Goal: Task Accomplishment & Management: Complete application form

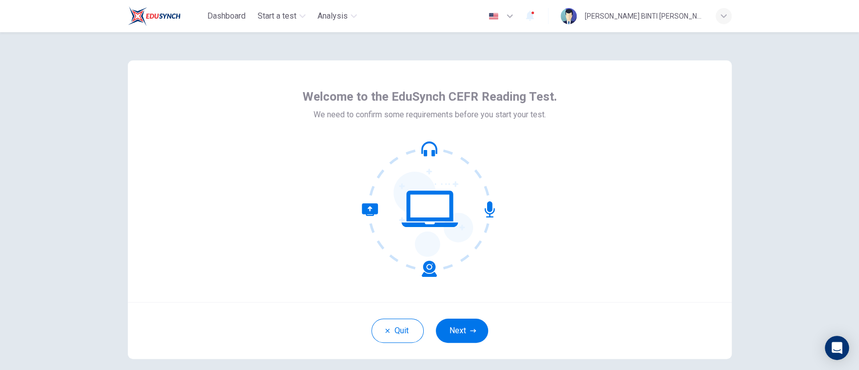
scroll to position [49, 0]
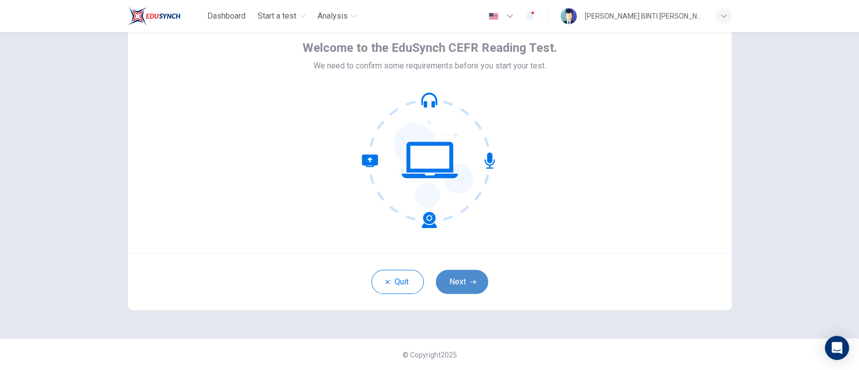
click at [464, 284] on button "Next" at bounding box center [462, 282] width 52 height 24
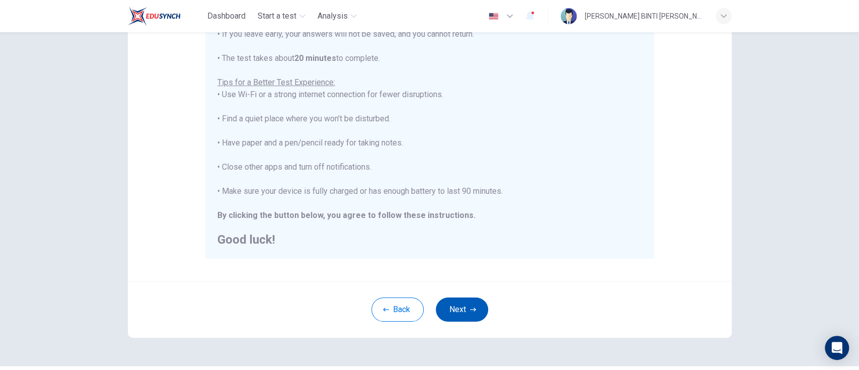
scroll to position [162, 0]
click at [464, 308] on button "Next" at bounding box center [462, 308] width 52 height 24
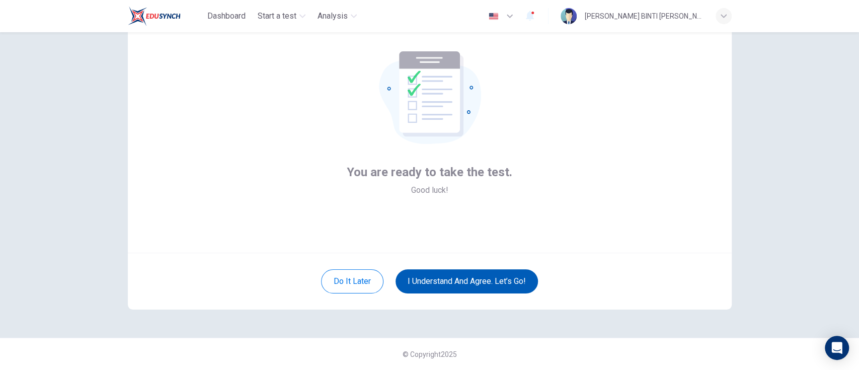
scroll to position [49, 0]
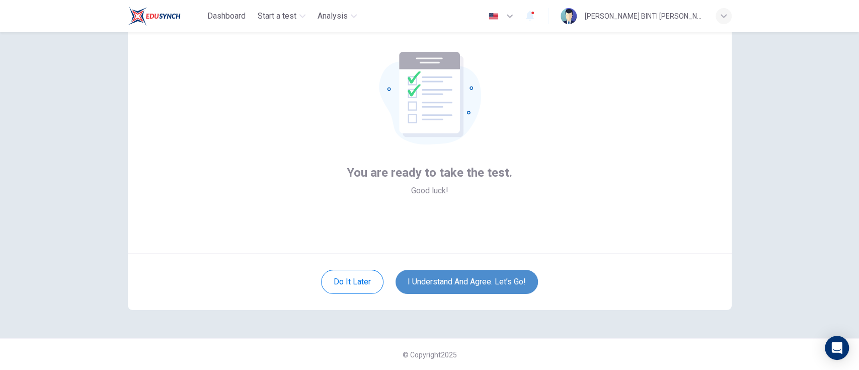
click at [486, 277] on button "I understand and agree. Let’s go!" at bounding box center [466, 282] width 142 height 24
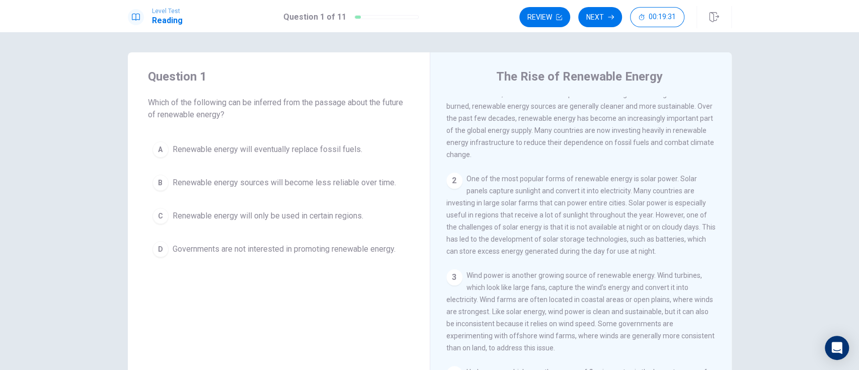
scroll to position [34, 0]
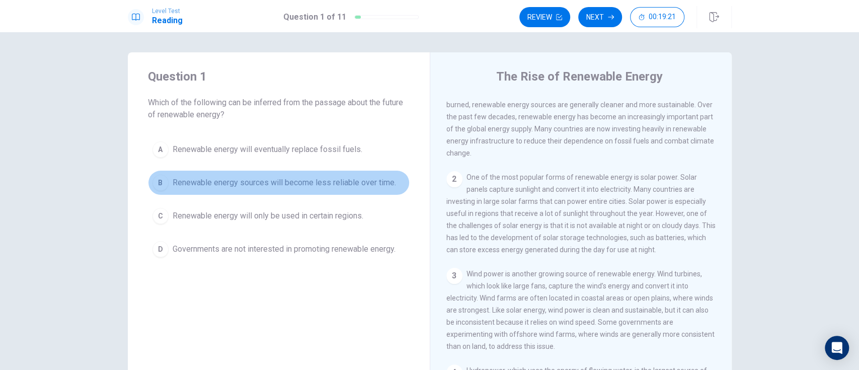
click at [357, 186] on span "Renewable energy sources will become less reliable over time." at bounding box center [284, 183] width 223 height 12
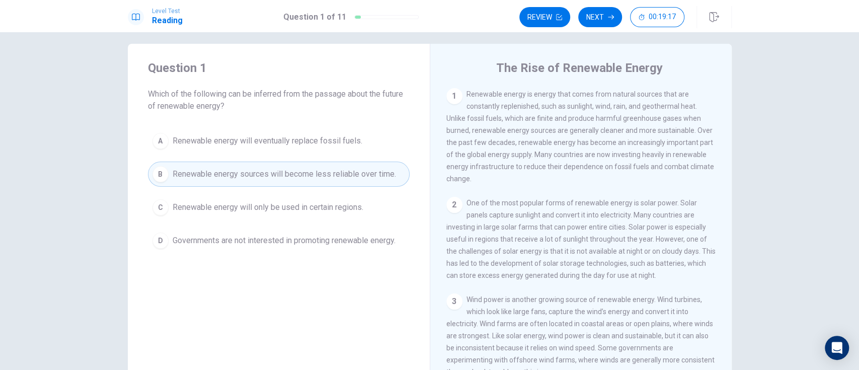
scroll to position [6, 0]
click at [605, 12] on button "Next" at bounding box center [600, 17] width 44 height 20
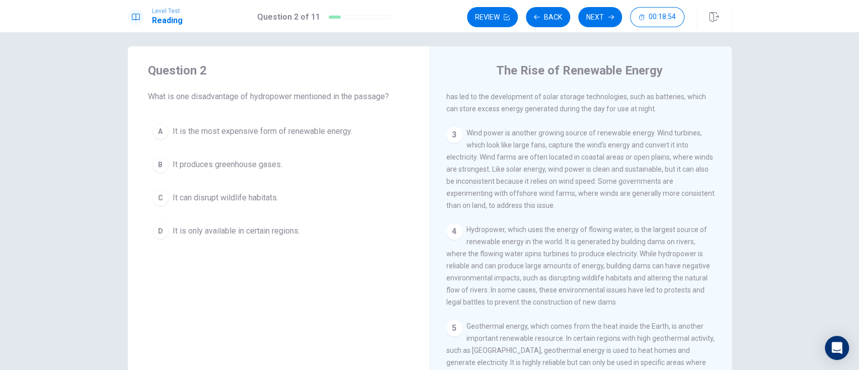
scroll to position [184, 0]
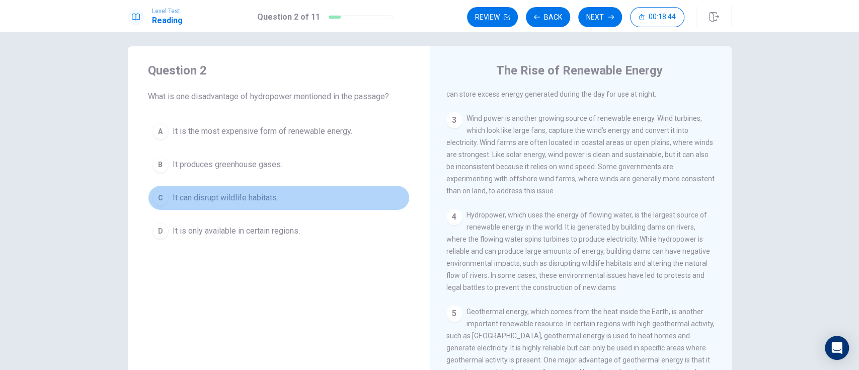
click at [272, 187] on button "C It can disrupt wildlife habitats." at bounding box center [279, 197] width 262 height 25
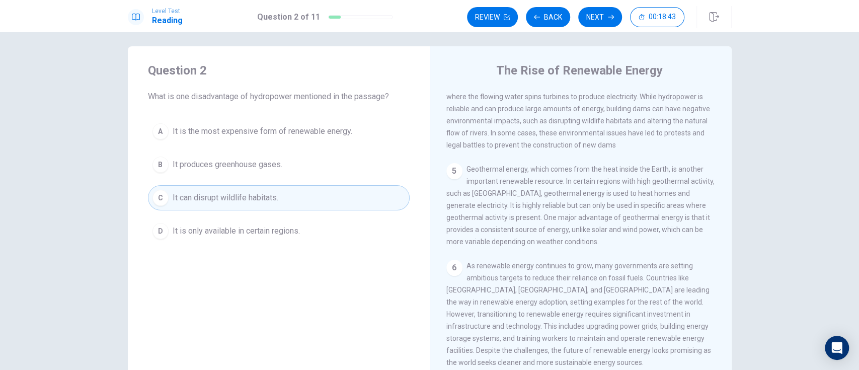
scroll to position [84, 0]
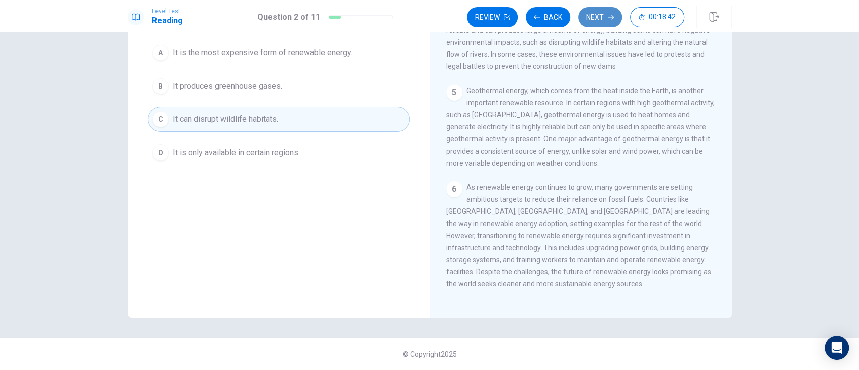
click at [603, 14] on button "Next" at bounding box center [600, 17] width 44 height 20
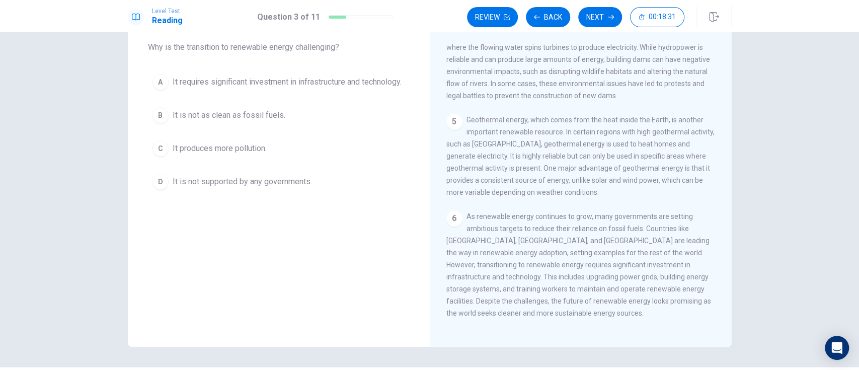
scroll to position [40, 0]
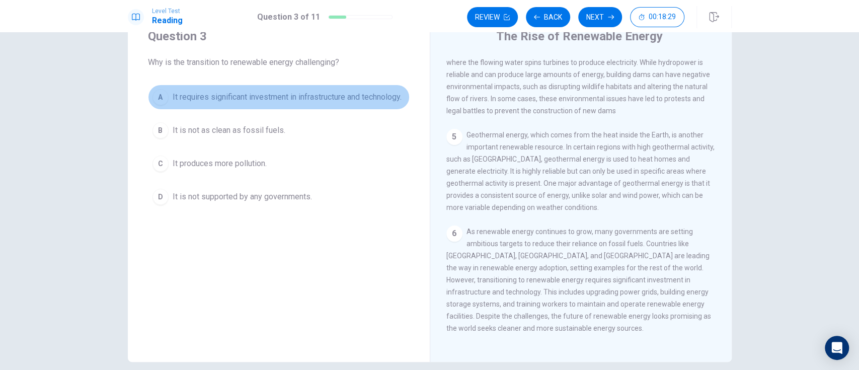
click at [318, 95] on span "It requires significant investment in infrastructure and technology." at bounding box center [287, 97] width 229 height 12
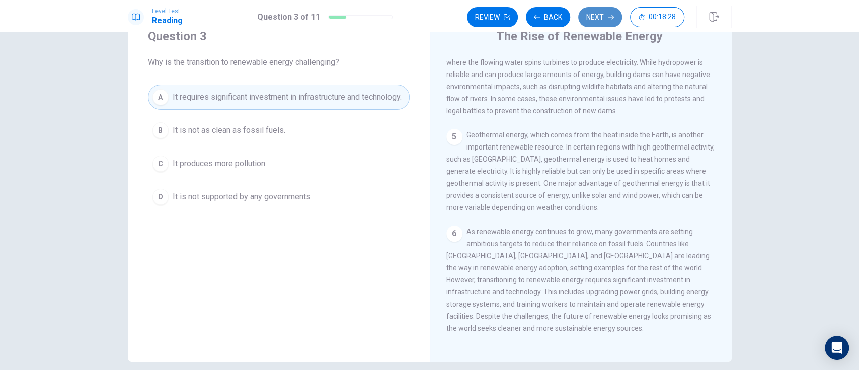
click at [596, 18] on button "Next" at bounding box center [600, 17] width 44 height 20
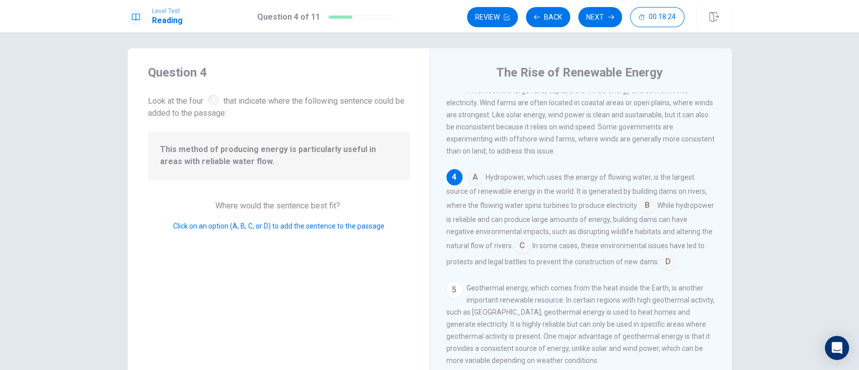
scroll to position [4, 0]
click at [639, 202] on input at bounding box center [647, 207] width 16 height 16
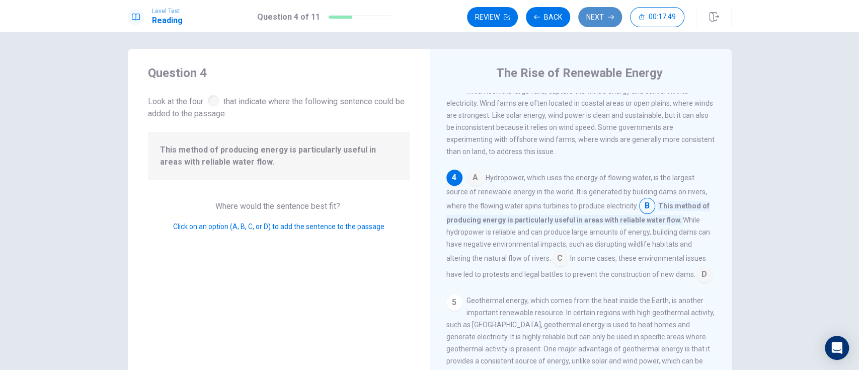
click at [594, 17] on button "Next" at bounding box center [600, 17] width 44 height 20
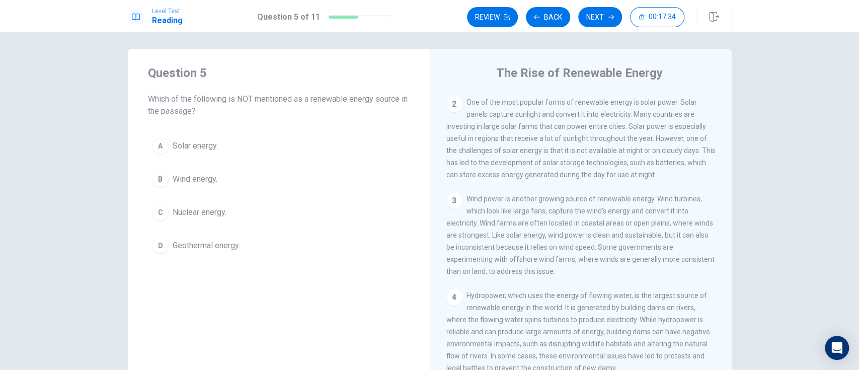
scroll to position [105, 0]
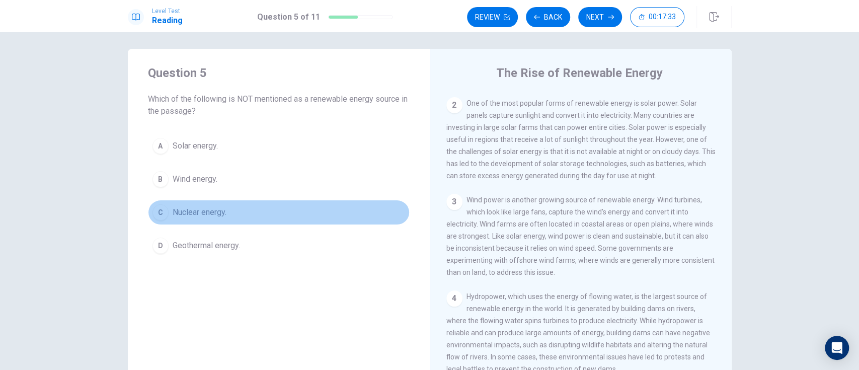
click at [198, 210] on span "Nuclear energy." at bounding box center [200, 212] width 54 height 12
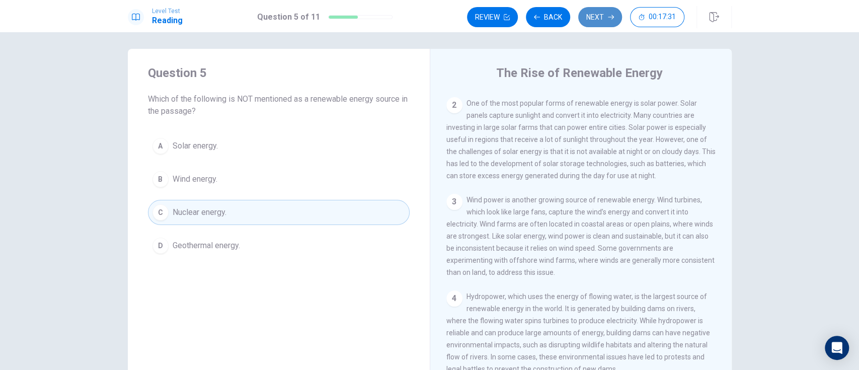
click at [595, 8] on button "Next" at bounding box center [600, 17] width 44 height 20
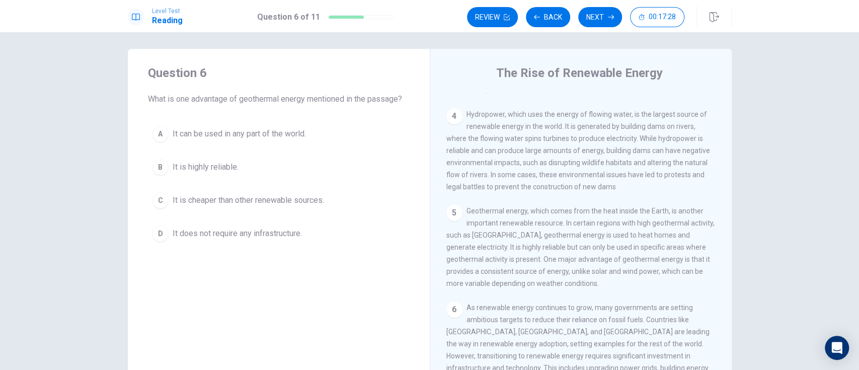
scroll to position [315, 0]
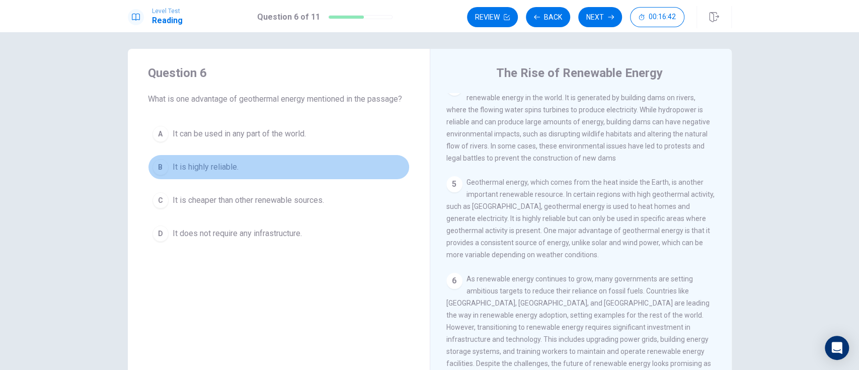
click at [210, 170] on span "It is highly reliable." at bounding box center [206, 167] width 66 height 12
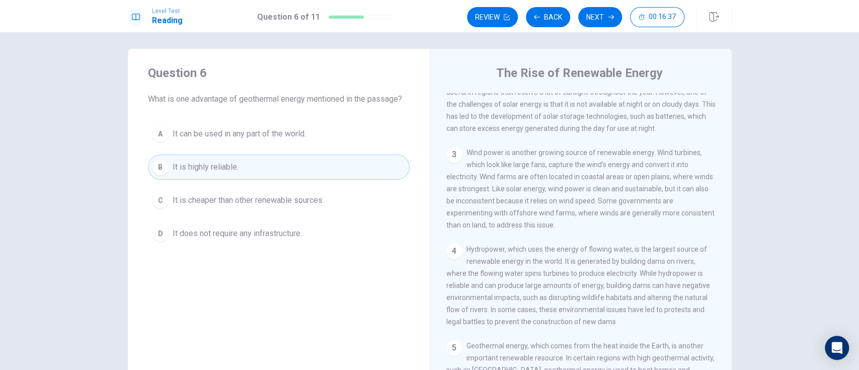
scroll to position [129, 0]
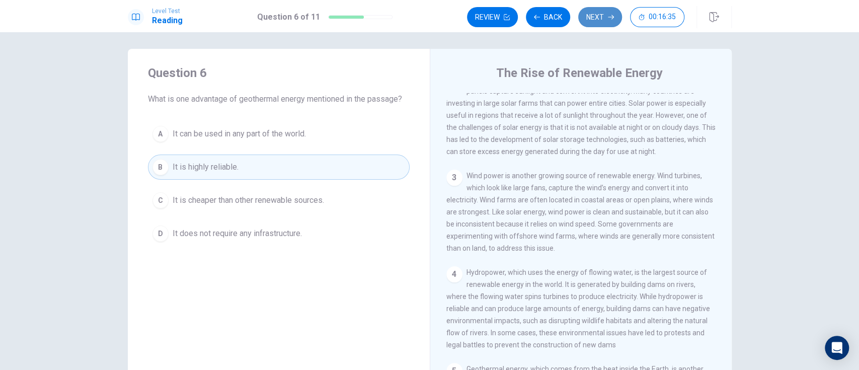
click at [606, 20] on button "Next" at bounding box center [600, 17] width 44 height 20
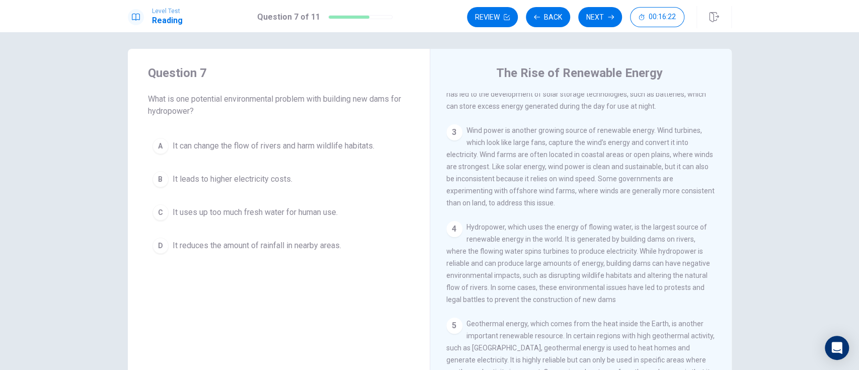
scroll to position [173, 0]
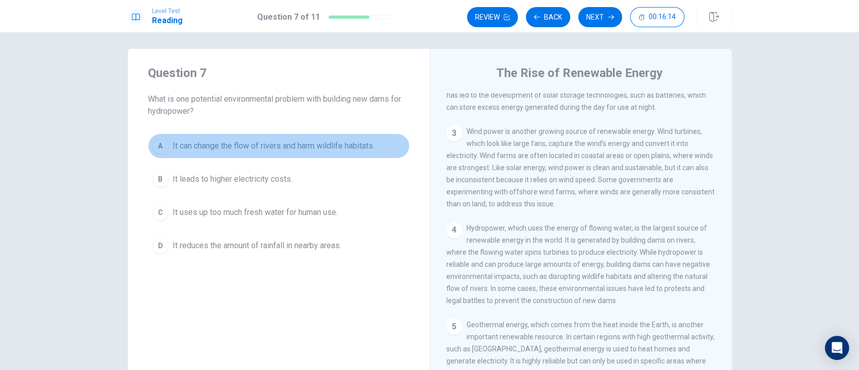
click at [346, 138] on button "A It can change the flow of rivers and harm wildlife habitats." at bounding box center [279, 145] width 262 height 25
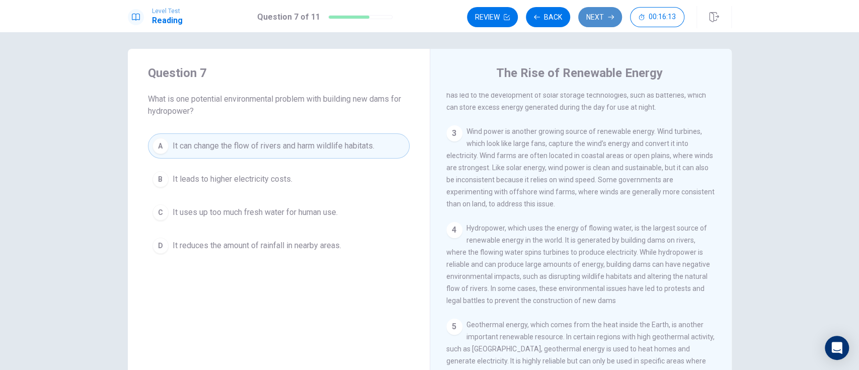
click at [587, 18] on button "Next" at bounding box center [600, 17] width 44 height 20
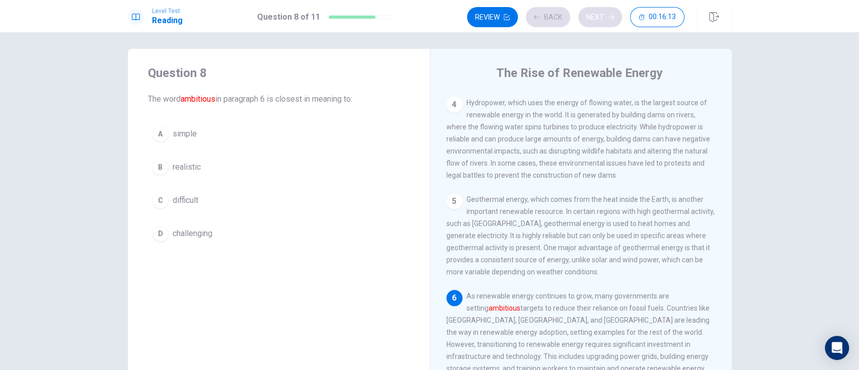
scroll to position [326, 0]
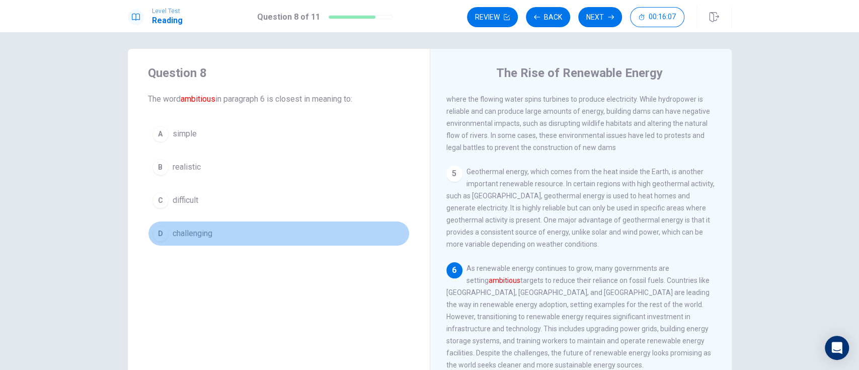
click at [207, 238] on span "challenging" at bounding box center [193, 233] width 40 height 12
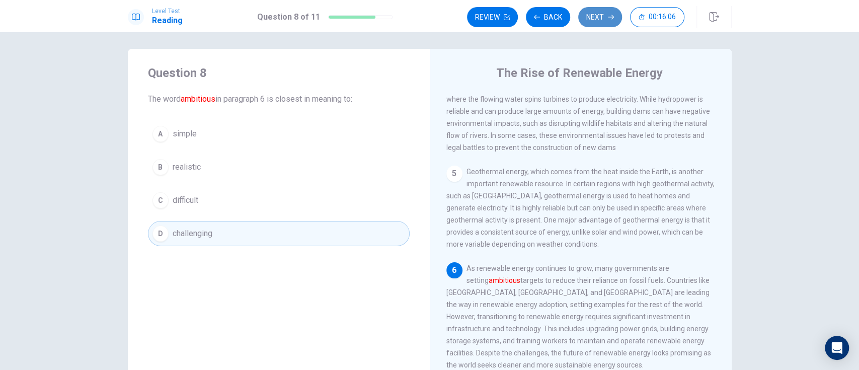
click at [612, 15] on icon "button" at bounding box center [611, 17] width 6 height 6
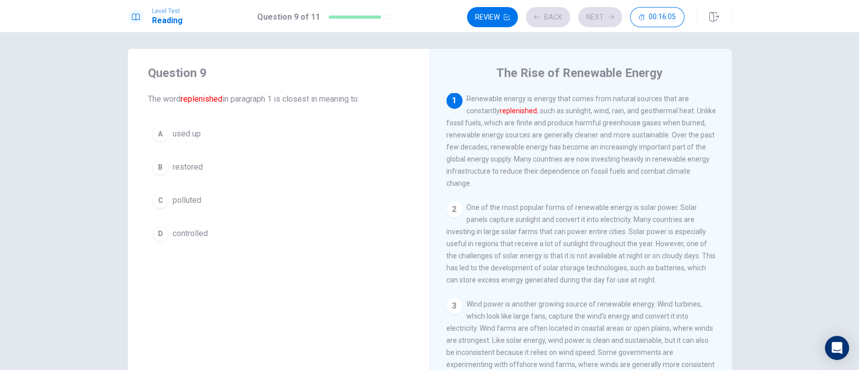
scroll to position [0, 0]
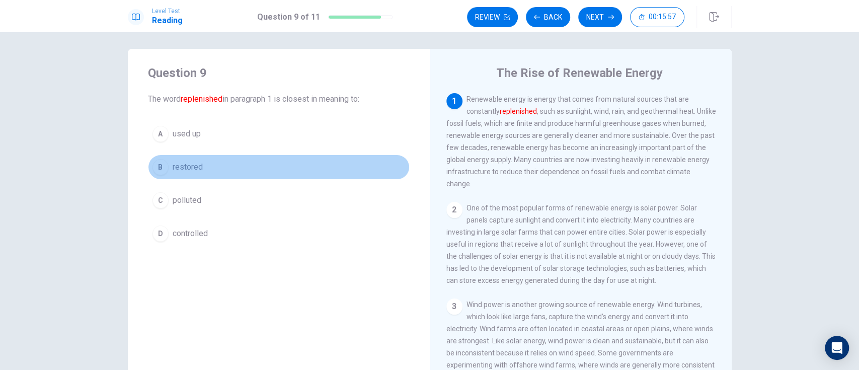
click at [190, 174] on button "B restored" at bounding box center [279, 166] width 262 height 25
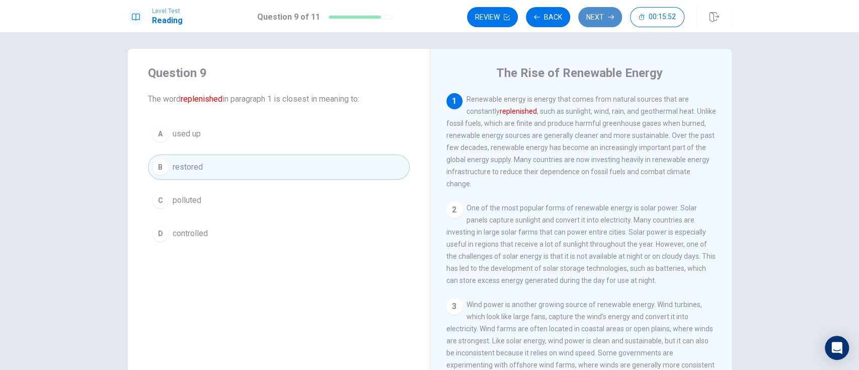
click at [592, 19] on button "Next" at bounding box center [600, 17] width 44 height 20
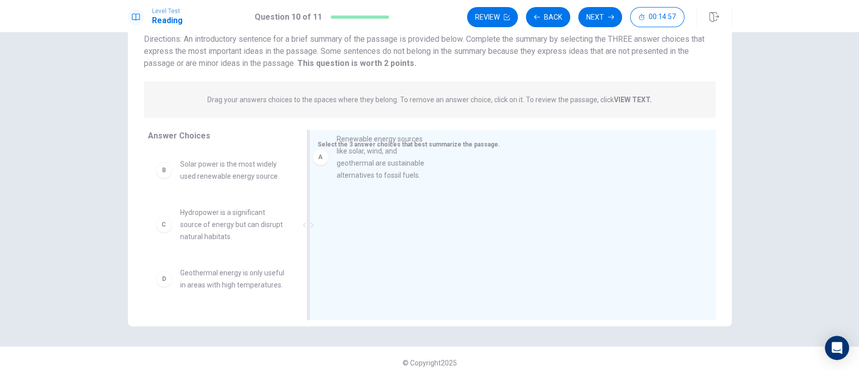
drag, startPoint x: 236, startPoint y: 193, endPoint x: 400, endPoint y: 170, distance: 165.1
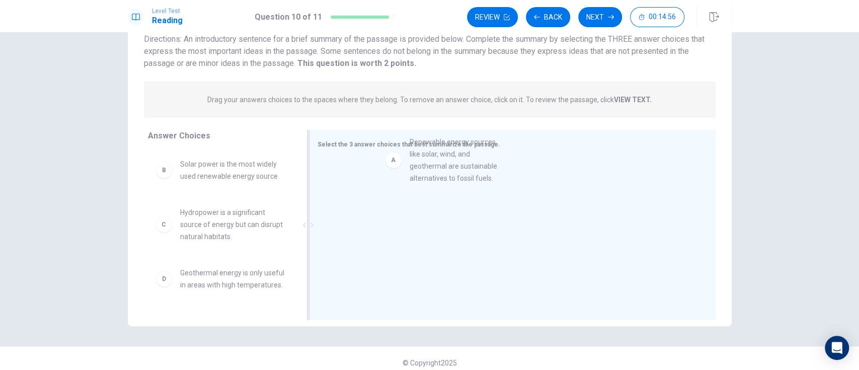
drag, startPoint x: 201, startPoint y: 191, endPoint x: 485, endPoint y: 171, distance: 284.9
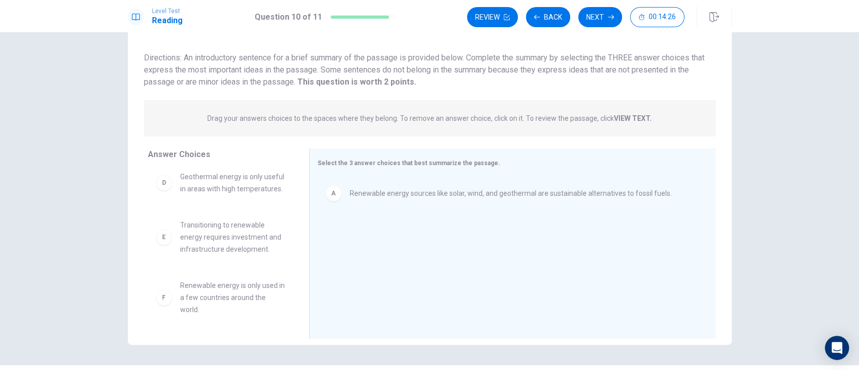
scroll to position [135, 0]
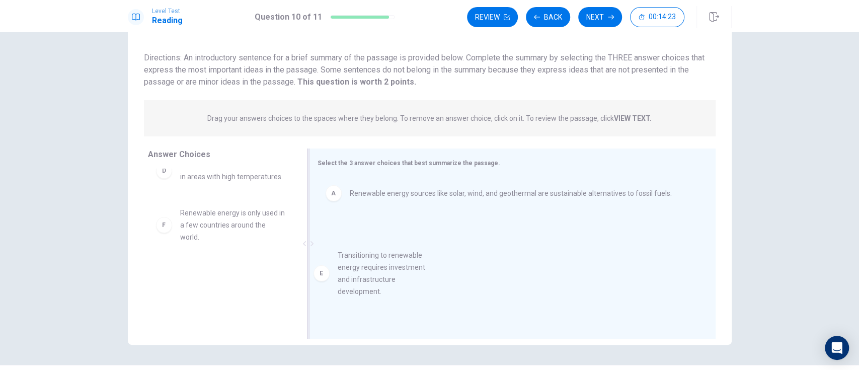
drag, startPoint x: 220, startPoint y: 235, endPoint x: 419, endPoint y: 238, distance: 199.7
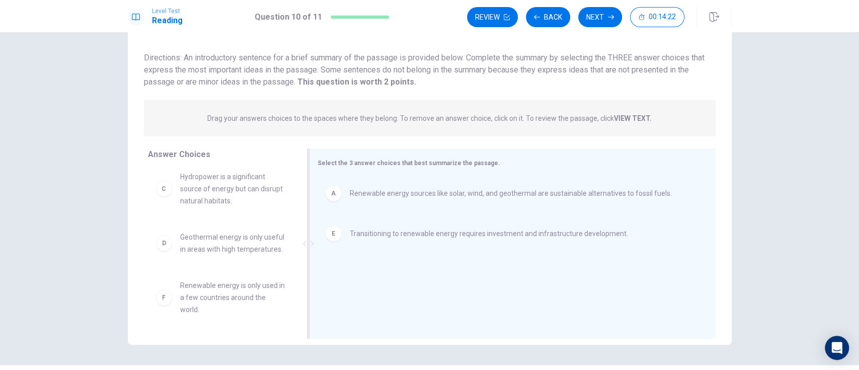
scroll to position [66, 0]
drag, startPoint x: 211, startPoint y: 301, endPoint x: 386, endPoint y: 278, distance: 177.0
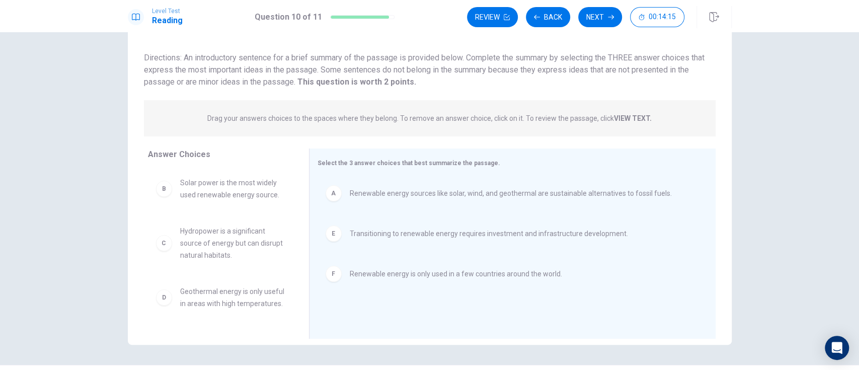
scroll to position [6, 0]
click at [608, 14] on icon "button" at bounding box center [611, 17] width 6 height 6
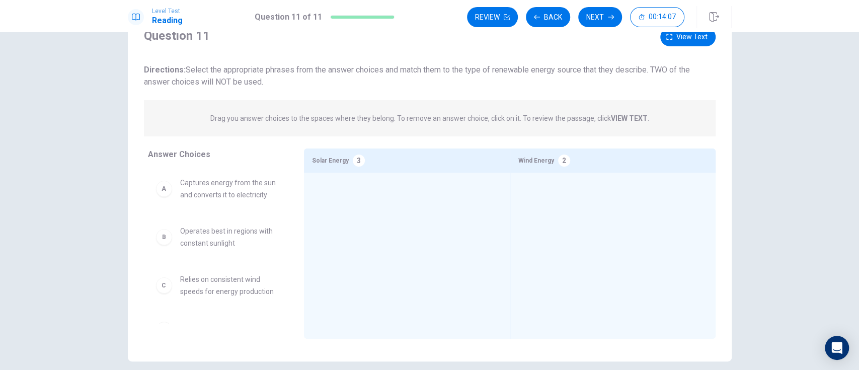
scroll to position [41, 0]
drag, startPoint x: 227, startPoint y: 189, endPoint x: 394, endPoint y: 199, distance: 167.3
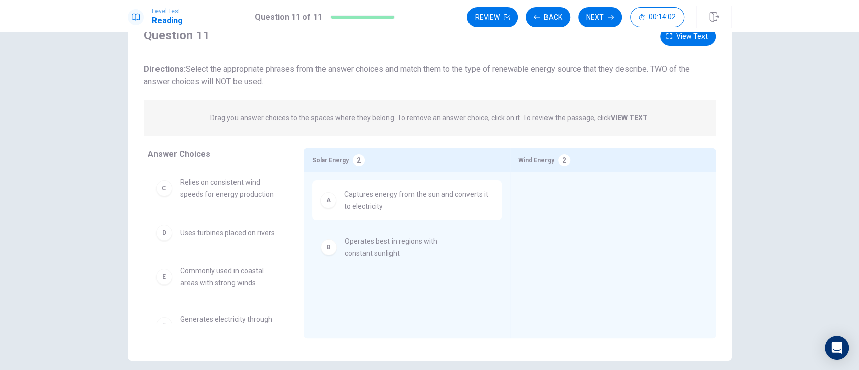
drag, startPoint x: 235, startPoint y: 199, endPoint x: 412, endPoint y: 260, distance: 186.7
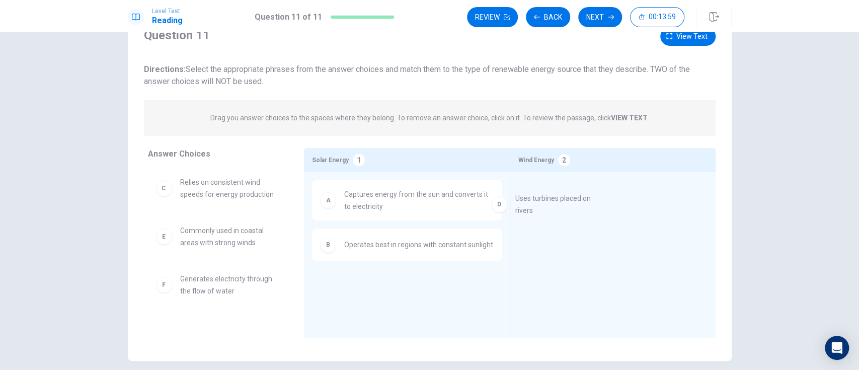
drag, startPoint x: 258, startPoint y: 245, endPoint x: 849, endPoint y: 192, distance: 593.9
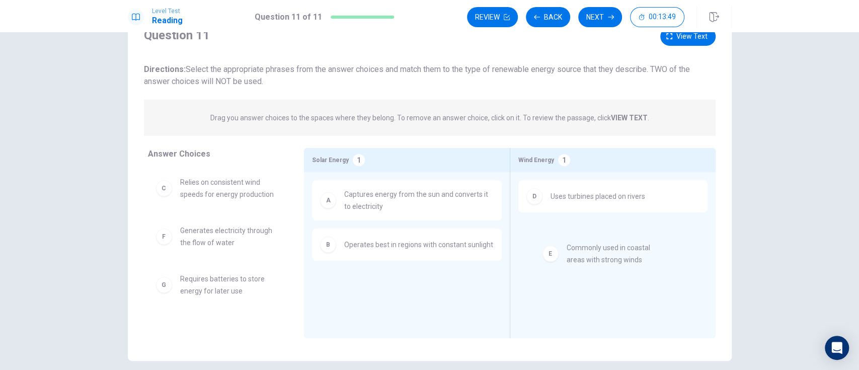
drag, startPoint x: 224, startPoint y: 239, endPoint x: 615, endPoint y: 260, distance: 391.8
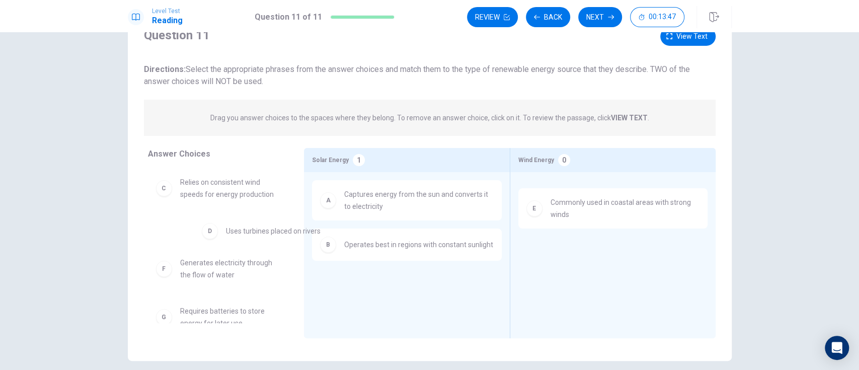
drag, startPoint x: 555, startPoint y: 197, endPoint x: 195, endPoint y: 227, distance: 361.9
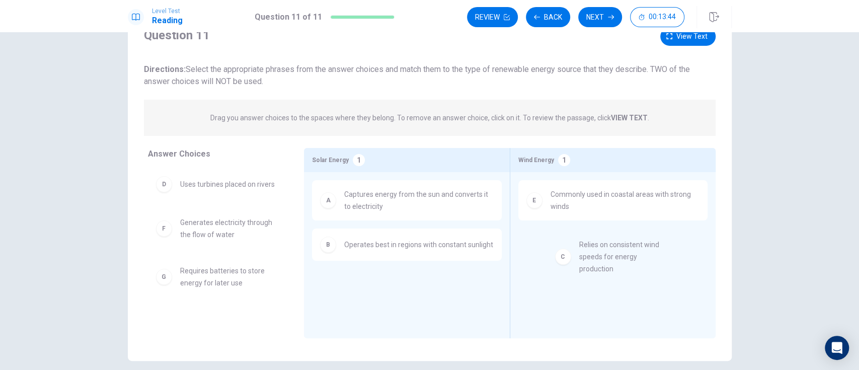
drag, startPoint x: 183, startPoint y: 205, endPoint x: 651, endPoint y: 262, distance: 471.2
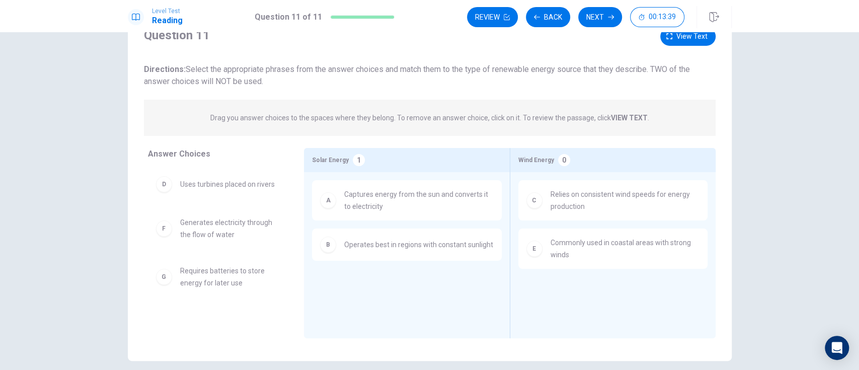
click at [610, 6] on div "Review Back Next 00:13:39" at bounding box center [599, 17] width 265 height 22
click at [610, 12] on button "Next" at bounding box center [600, 17] width 44 height 20
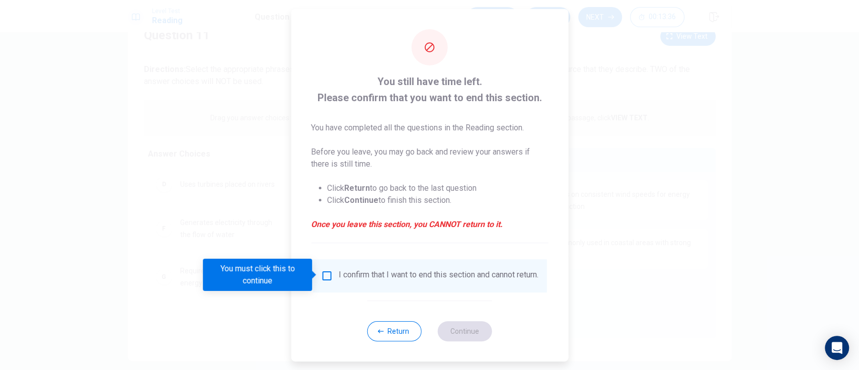
click at [328, 282] on div "I confirm that I want to end this section and cannot return." at bounding box center [429, 276] width 218 height 12
click at [326, 276] on input "You must click this to continue" at bounding box center [326, 276] width 12 height 12
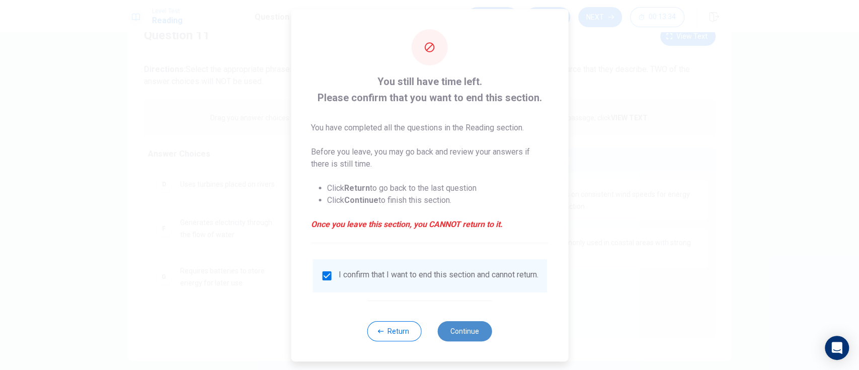
click at [457, 341] on button "Continue" at bounding box center [465, 331] width 54 height 20
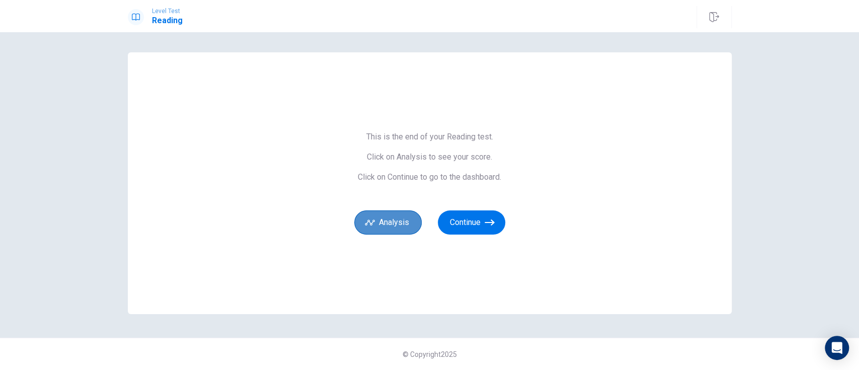
click at [394, 214] on button "Analysis" at bounding box center [387, 222] width 67 height 24
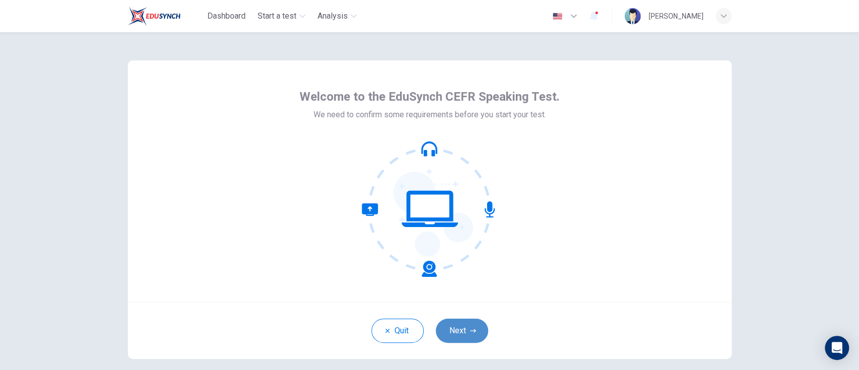
click at [457, 335] on button "Next" at bounding box center [462, 330] width 52 height 24
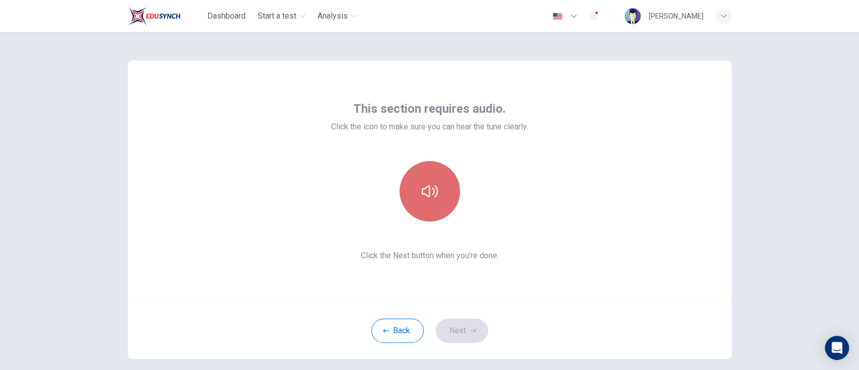
click at [446, 179] on button "button" at bounding box center [429, 191] width 60 height 60
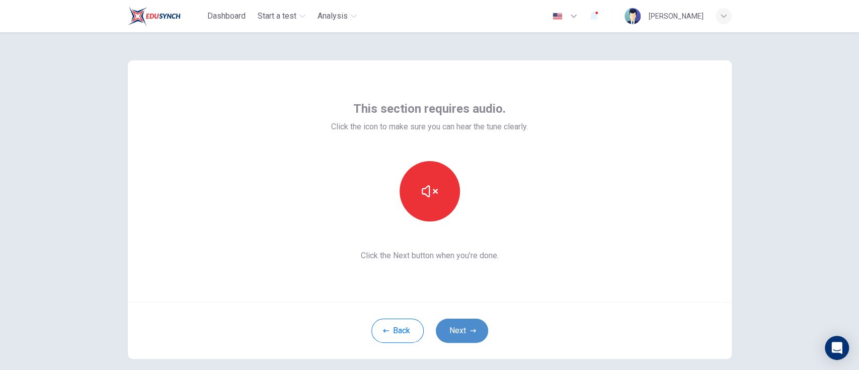
click at [470, 331] on icon "button" at bounding box center [473, 330] width 6 height 6
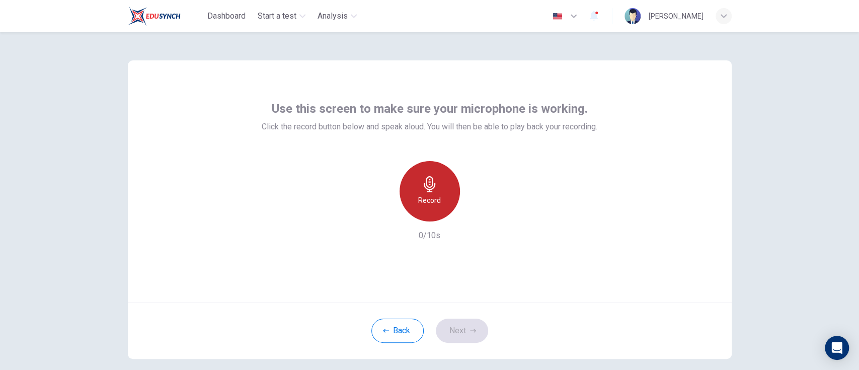
click at [431, 183] on icon "button" at bounding box center [430, 184] width 12 height 16
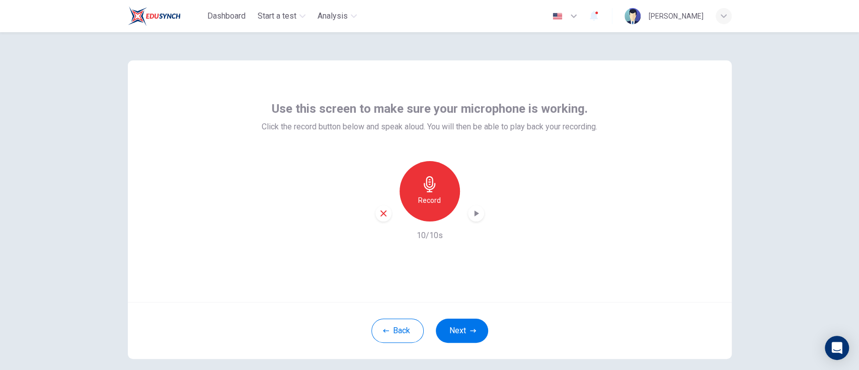
click at [434, 234] on h6 "10/10s" at bounding box center [429, 235] width 26 height 12
click at [479, 209] on div "button" at bounding box center [476, 213] width 16 height 16
click at [472, 329] on button "Next" at bounding box center [462, 330] width 52 height 24
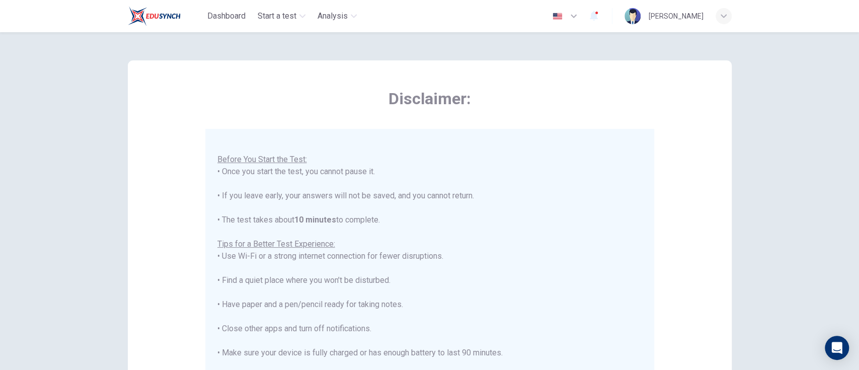
scroll to position [189, 0]
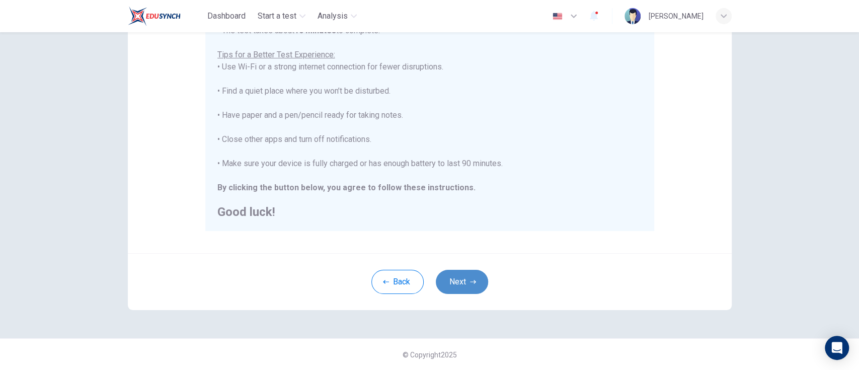
click at [470, 280] on icon "button" at bounding box center [473, 282] width 6 height 6
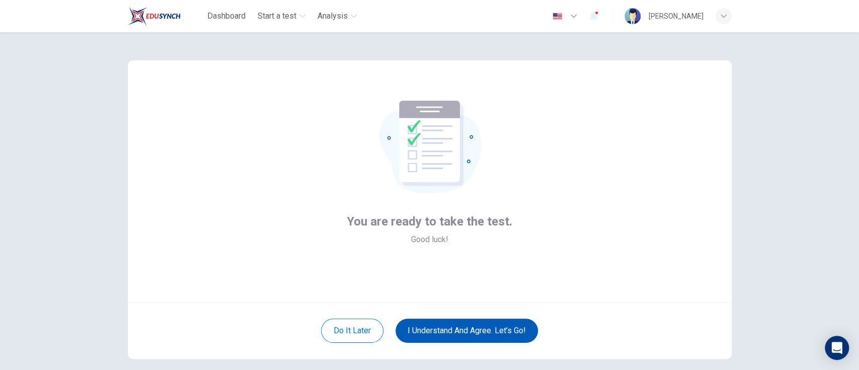
scroll to position [49, 0]
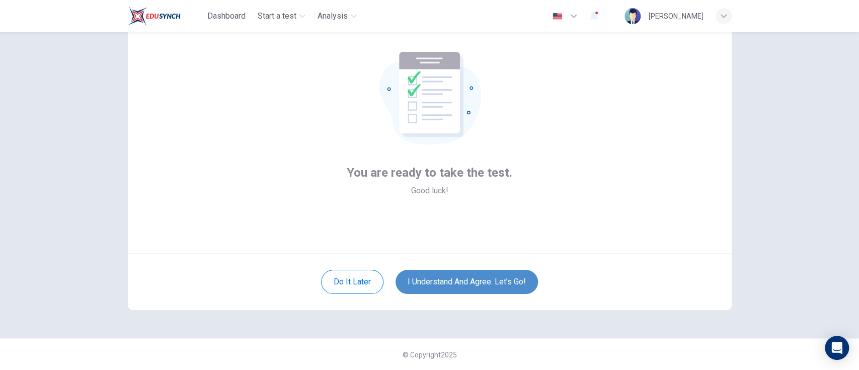
click at [507, 281] on button "I understand and agree. Let’s go!" at bounding box center [466, 282] width 142 height 24
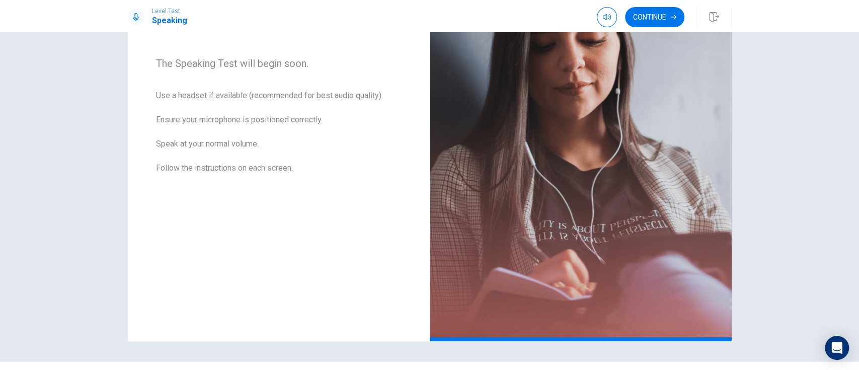
scroll to position [149, 0]
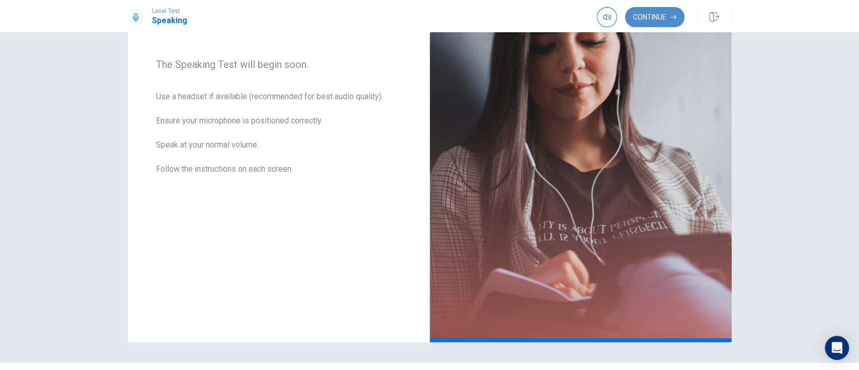
click at [672, 16] on icon "button" at bounding box center [673, 17] width 6 height 6
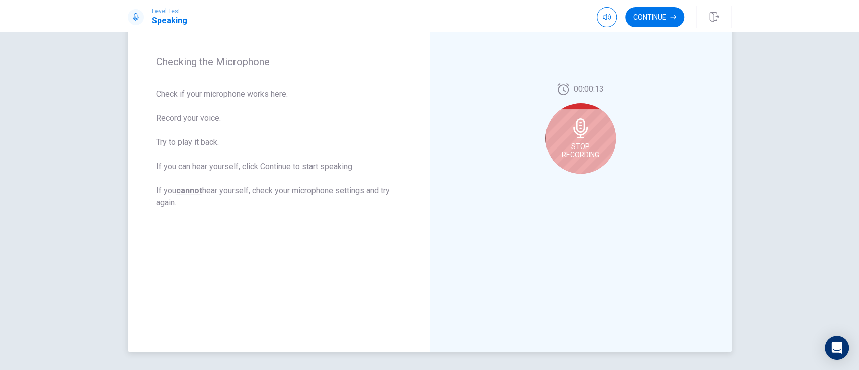
scroll to position [138, 0]
click at [583, 132] on icon at bounding box center [580, 129] width 15 height 20
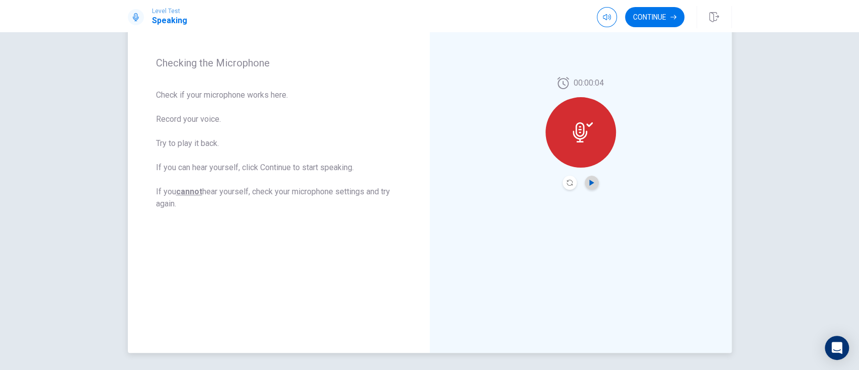
click at [589, 182] on icon "Play Audio" at bounding box center [591, 183] width 5 height 6
click at [670, 16] on icon "button" at bounding box center [673, 17] width 6 height 6
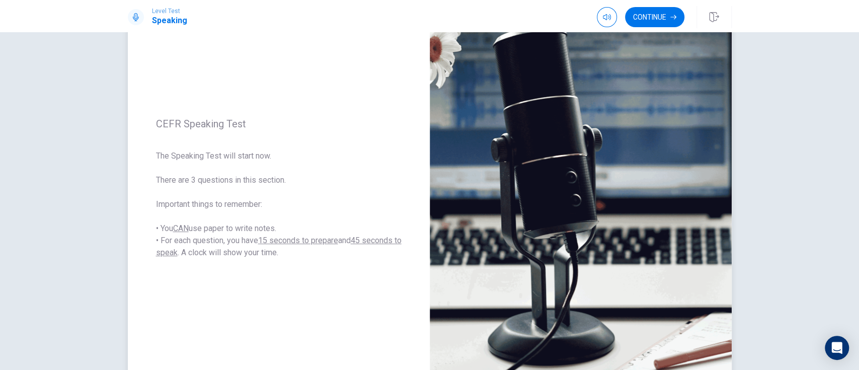
scroll to position [117, 0]
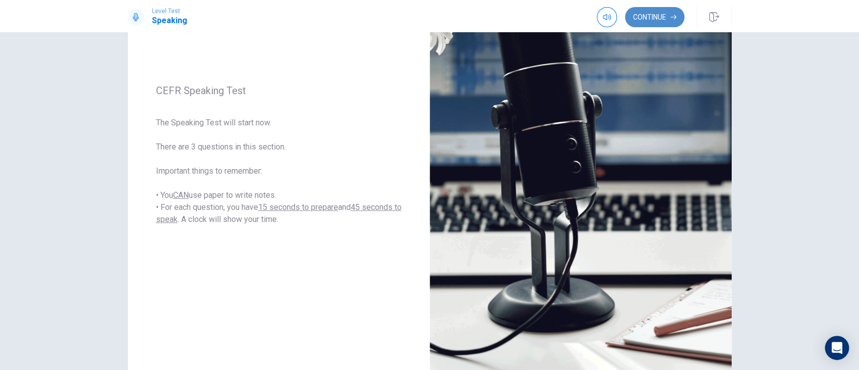
click at [664, 17] on button "Continue" at bounding box center [654, 17] width 59 height 20
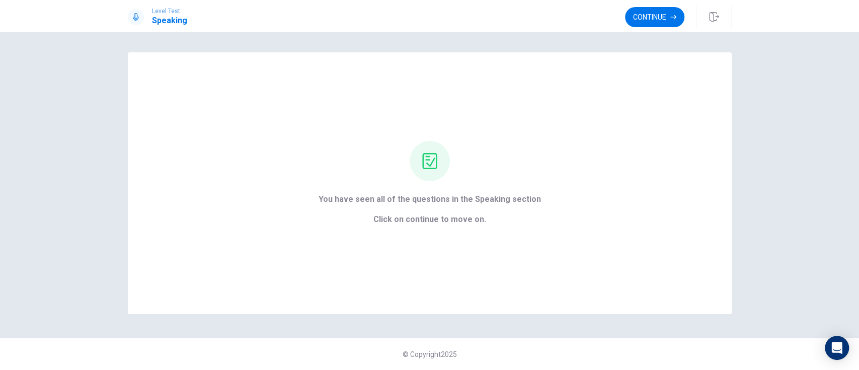
scroll to position [0, 0]
click at [675, 19] on icon "button" at bounding box center [673, 17] width 6 height 6
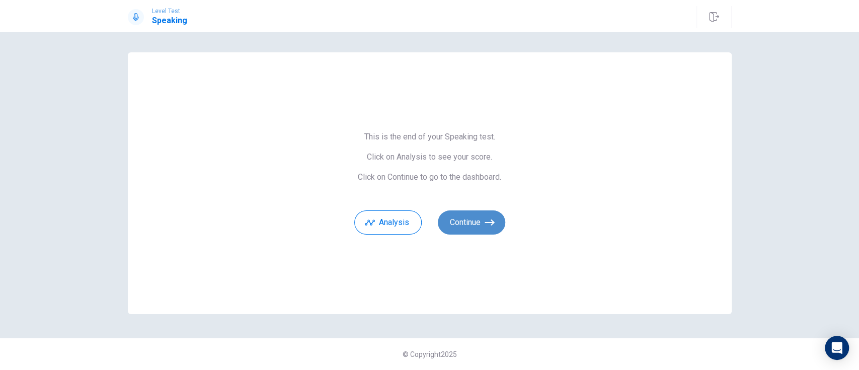
click at [480, 223] on button "Continue" at bounding box center [471, 222] width 67 height 24
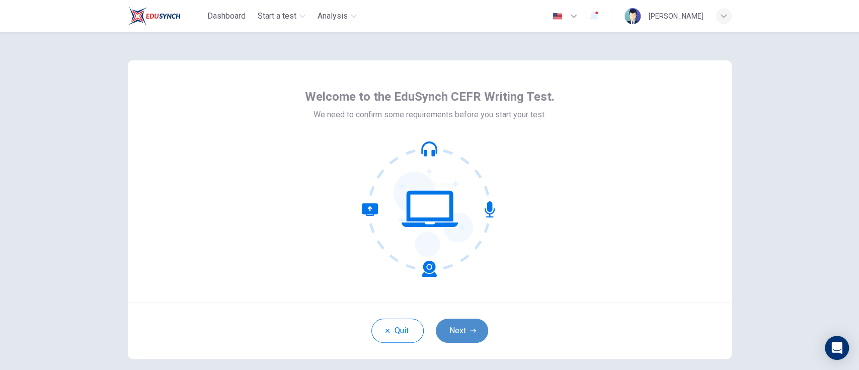
click at [457, 324] on button "Next" at bounding box center [462, 330] width 52 height 24
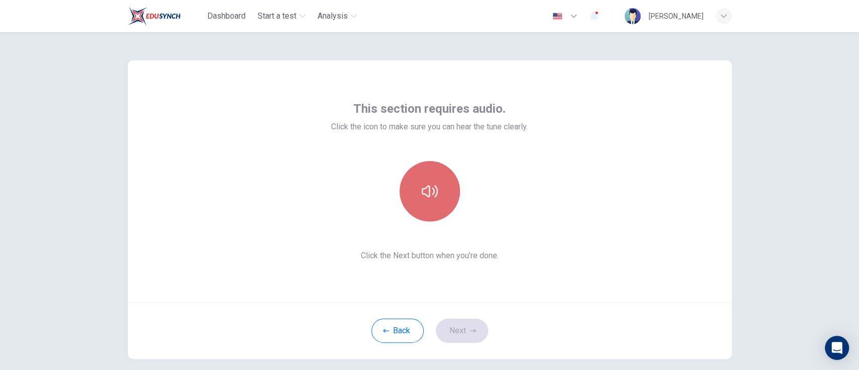
click at [421, 195] on icon "button" at bounding box center [429, 191] width 16 height 16
click at [437, 189] on button "button" at bounding box center [429, 191] width 60 height 60
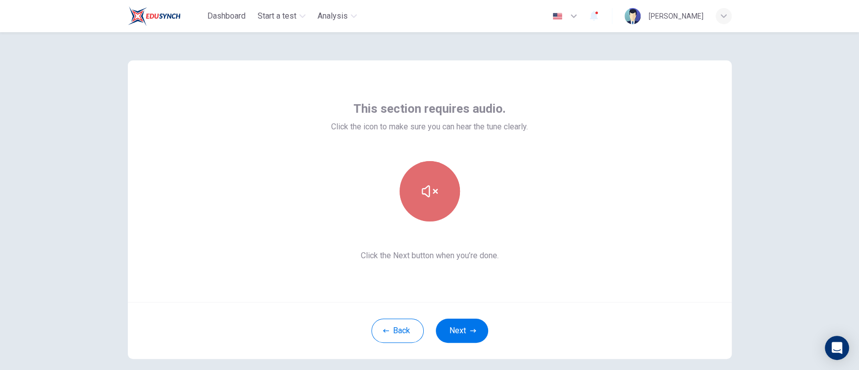
click at [437, 189] on button "button" at bounding box center [429, 191] width 60 height 60
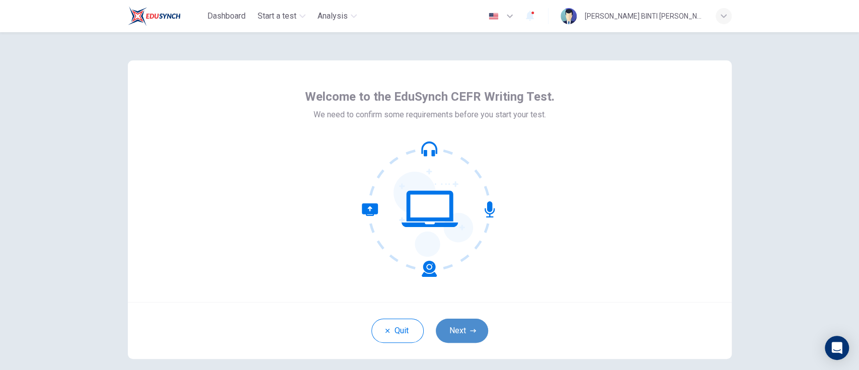
click at [456, 325] on button "Next" at bounding box center [462, 330] width 52 height 24
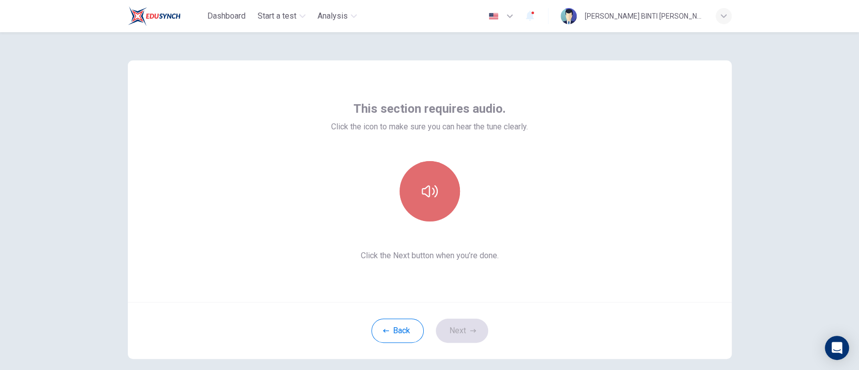
click at [422, 208] on button "button" at bounding box center [429, 191] width 60 height 60
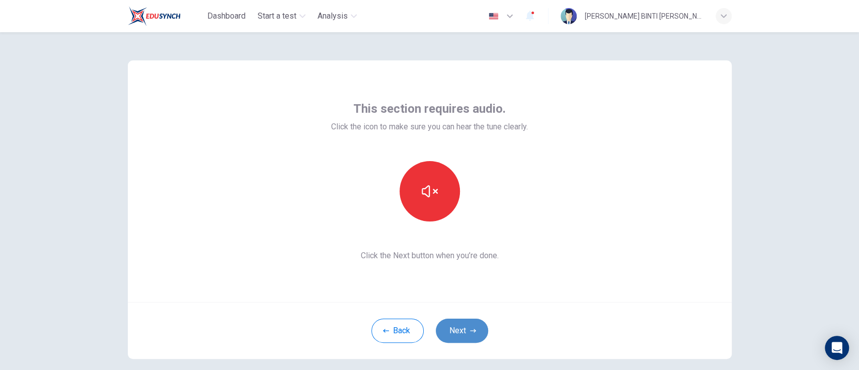
click at [459, 331] on button "Next" at bounding box center [462, 330] width 52 height 24
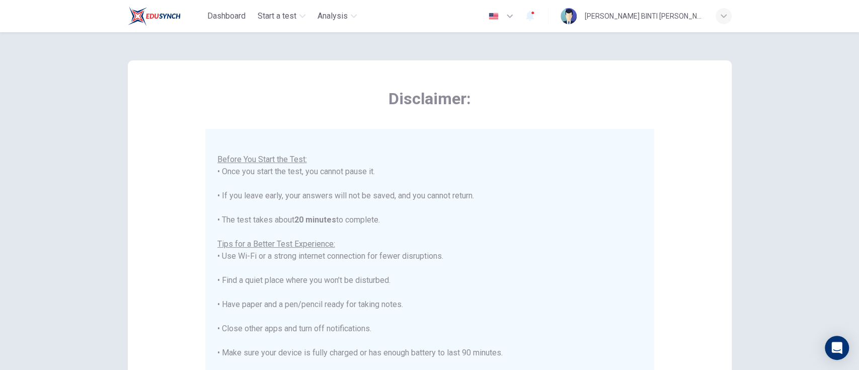
scroll to position [173, 0]
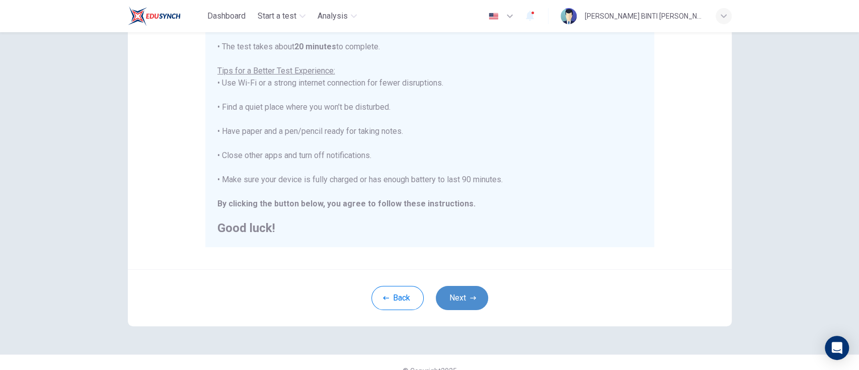
click at [460, 296] on button "Next" at bounding box center [462, 298] width 52 height 24
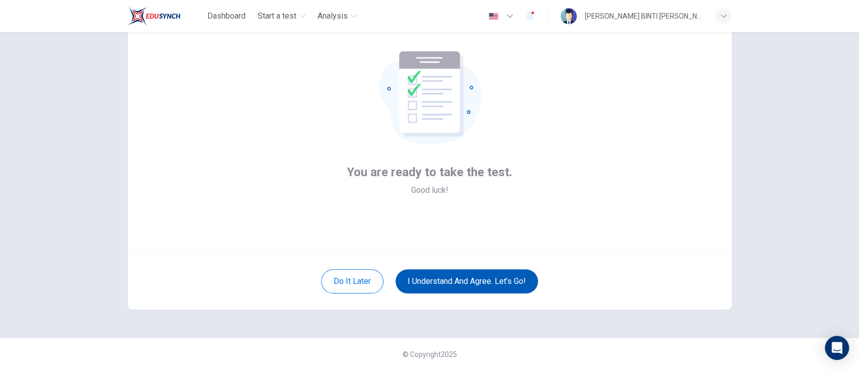
scroll to position [49, 0]
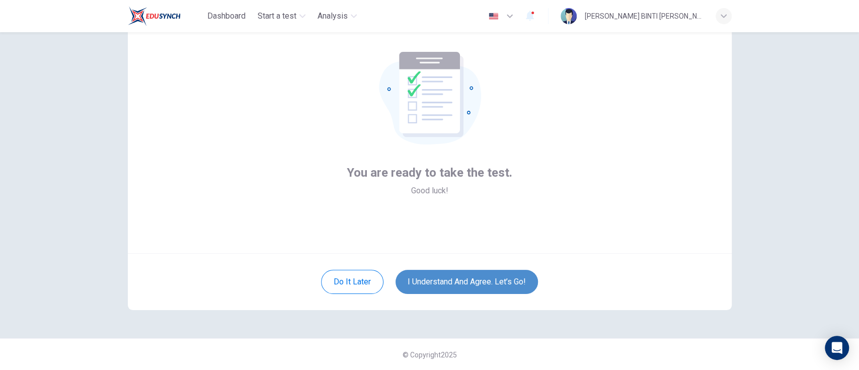
click at [458, 276] on button "I understand and agree. Let’s go!" at bounding box center [466, 282] width 142 height 24
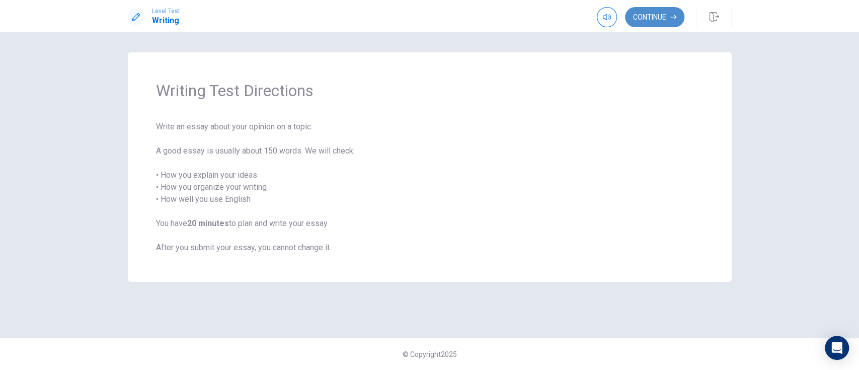
click at [653, 16] on button "Continue" at bounding box center [654, 17] width 59 height 20
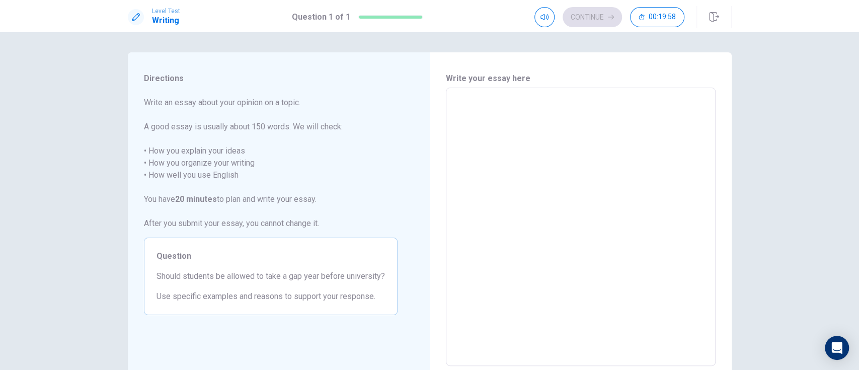
scroll to position [15, 0]
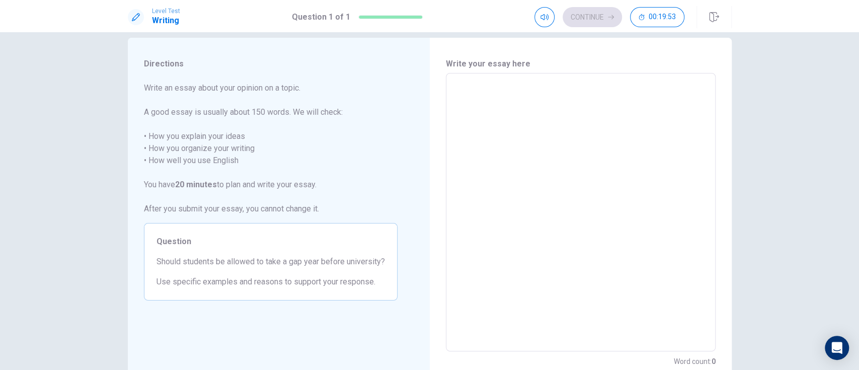
click at [517, 137] on textarea at bounding box center [581, 212] width 256 height 262
type textarea "I"
type textarea "x"
type textarea "In"
type textarea "x"
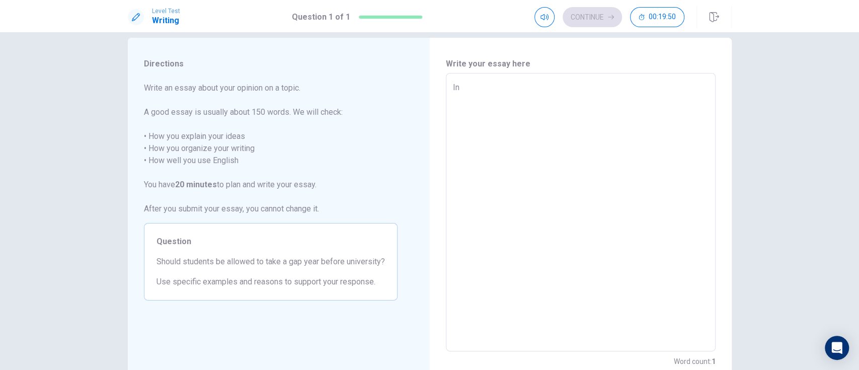
type textarea "In"
type textarea "x"
type textarea "In m"
type textarea "x"
type textarea "In my"
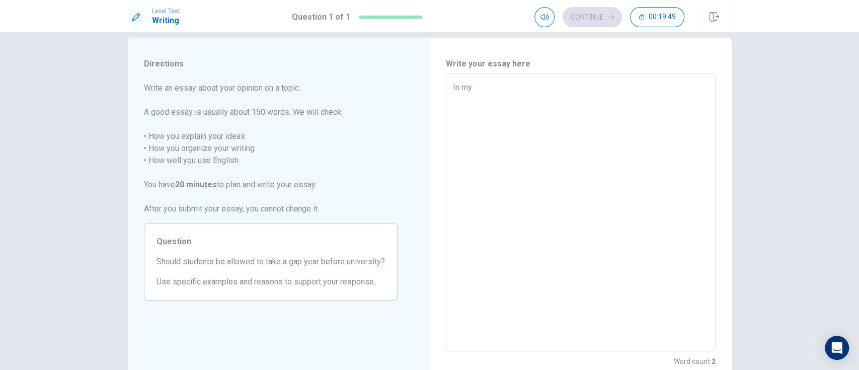
type textarea "x"
type textarea "In my"
type textarea "x"
type textarea "In my o"
type textarea "x"
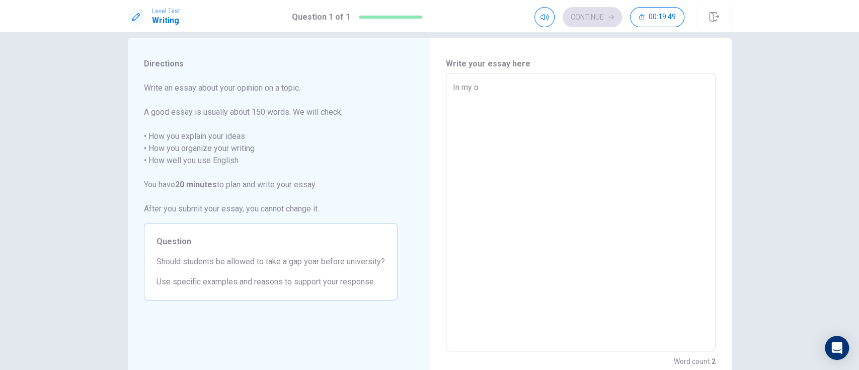
type textarea "In my ow"
type textarea "x"
type textarea "In my own"
type textarea "x"
type textarea "In my own"
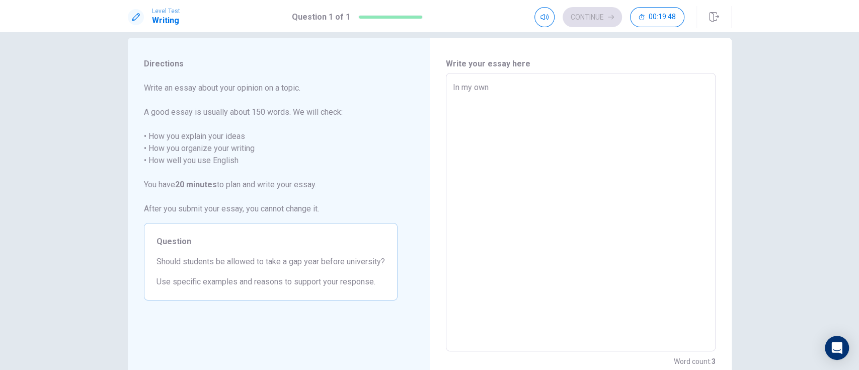
type textarea "x"
type textarea "In my own p"
type textarea "x"
type textarea "In my own pe"
type textarea "x"
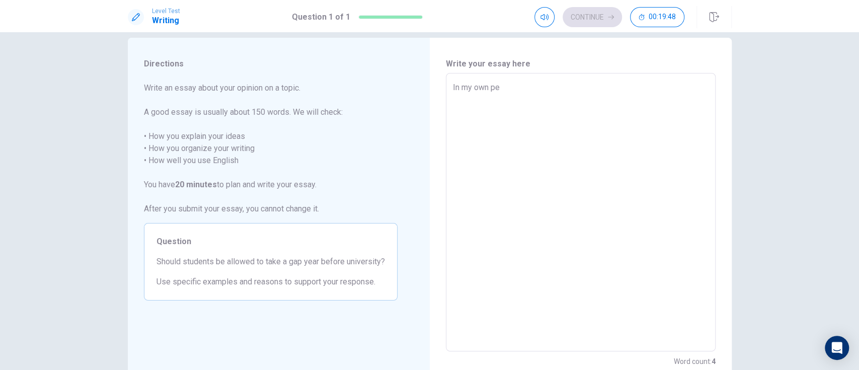
type textarea "In my own per"
type textarea "x"
type textarea "In my own pers"
type textarea "x"
type textarea "In my own persp"
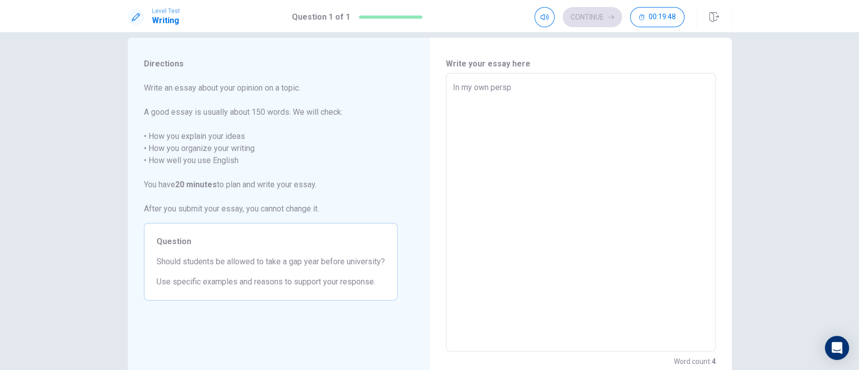
type textarea "x"
type textarea "In my own perspe"
type textarea "x"
type textarea "In my own perspec"
type textarea "x"
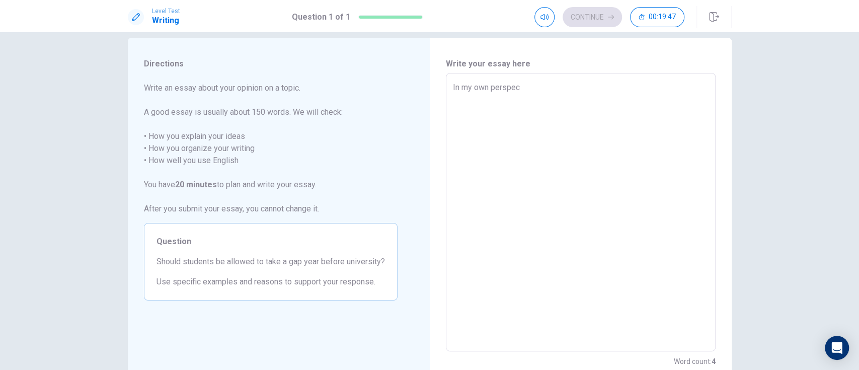
type textarea "In my own perspect"
type textarea "x"
type textarea "In my own perspecti"
type textarea "x"
type textarea "In my own perspectiv"
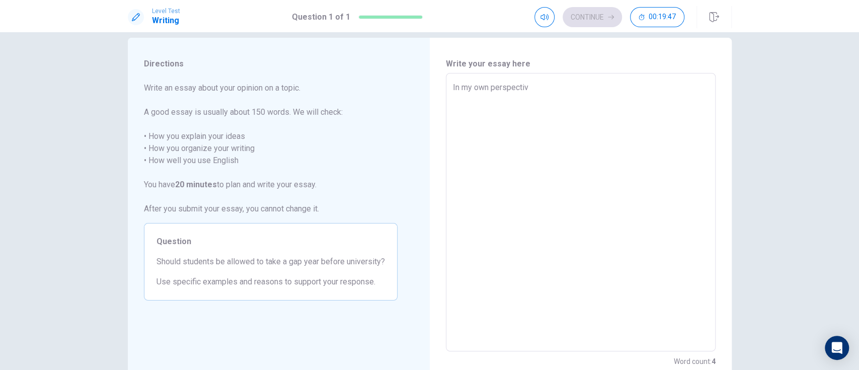
type textarea "x"
type textarea "In my own perspective"
type textarea "x"
type textarea "In my own perspective"
type textarea "x"
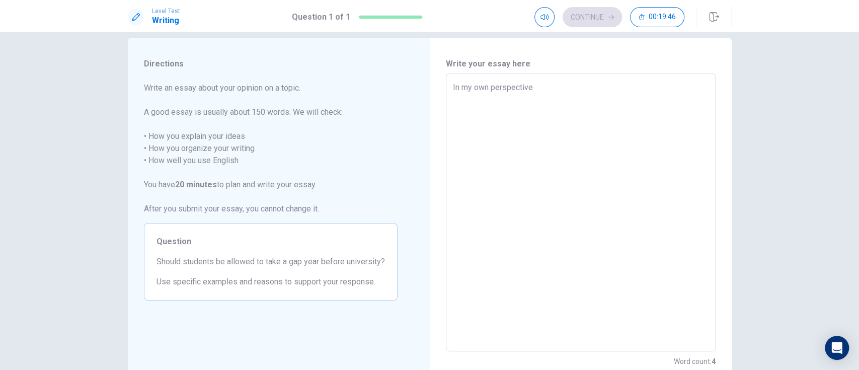
type textarea "In my own perspective a"
type textarea "x"
type textarea "In my own perspective as"
type textarea "x"
type textarea "In my own perspective as"
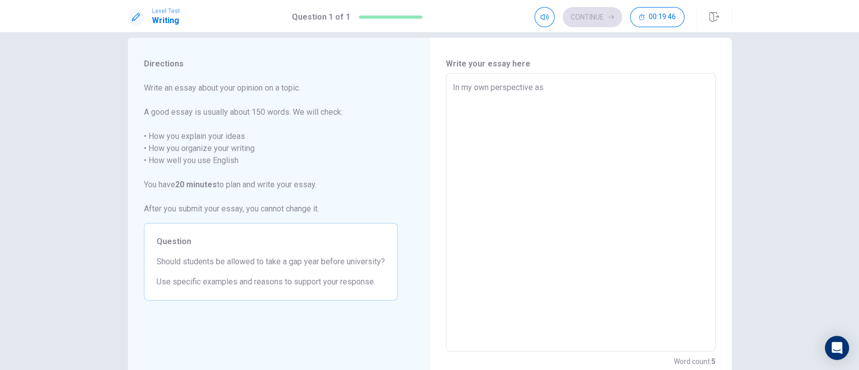
type textarea "x"
type textarea "In my own perspective as a"
type textarea "x"
type textarea "In my own perspective as a"
type textarea "x"
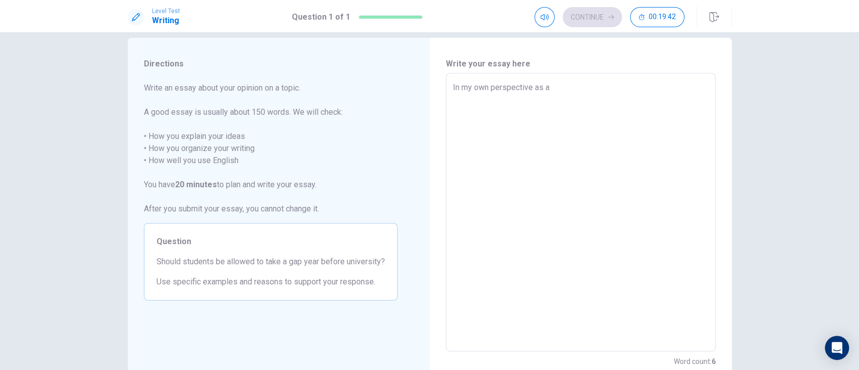
type textarea "In my own perspective as a u"
type textarea "x"
type textarea "In my own perspective as a un"
type textarea "x"
type textarea "In my own perspective as a uni"
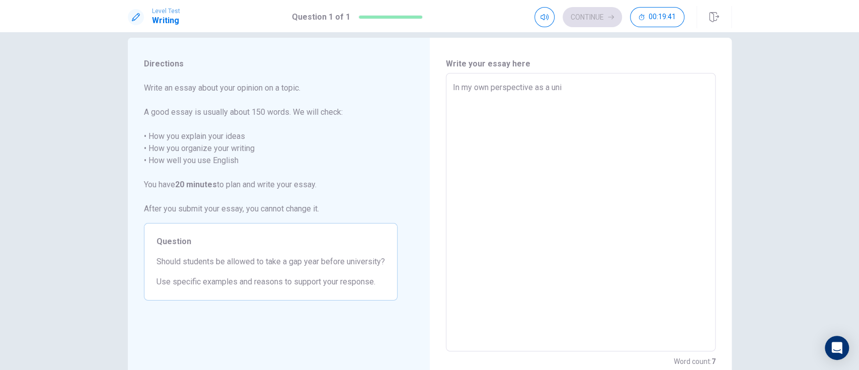
type textarea "x"
type textarea "In my own perspective as a univ"
type textarea "x"
type textarea "In my own perspective as a unive"
type textarea "x"
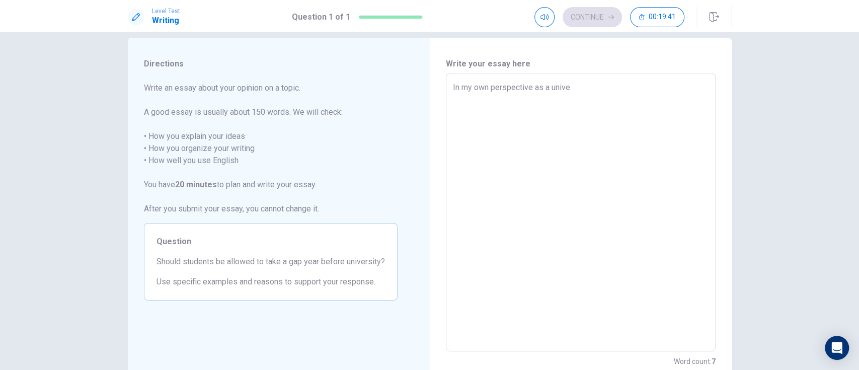
type textarea "In my own perspective as a univer"
type textarea "x"
type textarea "In my own perspective as a univers"
type textarea "x"
type textarea "In my own perspective as a universi"
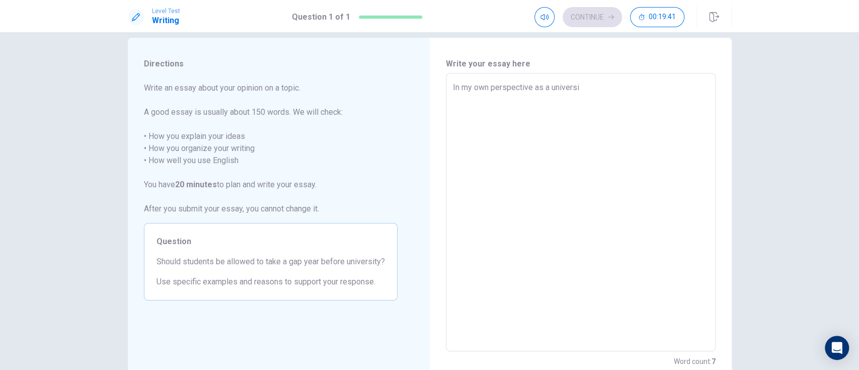
type textarea "x"
type textarea "In my own perspective as a universit"
type textarea "x"
type textarea "In my own perspective as a university"
type textarea "x"
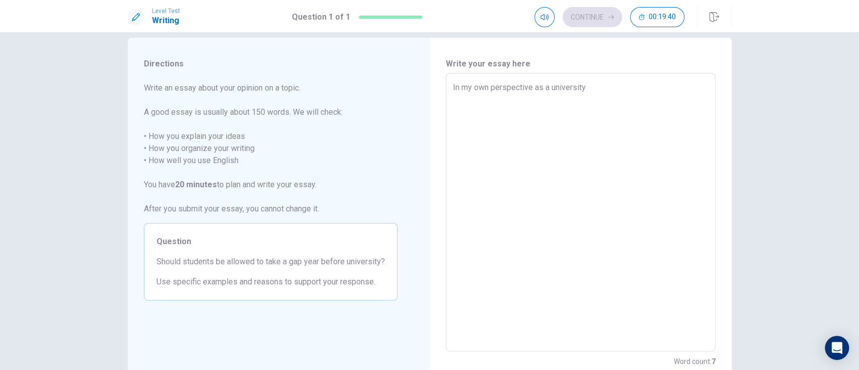
type textarea "In my own perspective as a university"
type textarea "x"
type textarea "In my own perspective as a university s"
type textarea "x"
type textarea "In my own perspective as a university st"
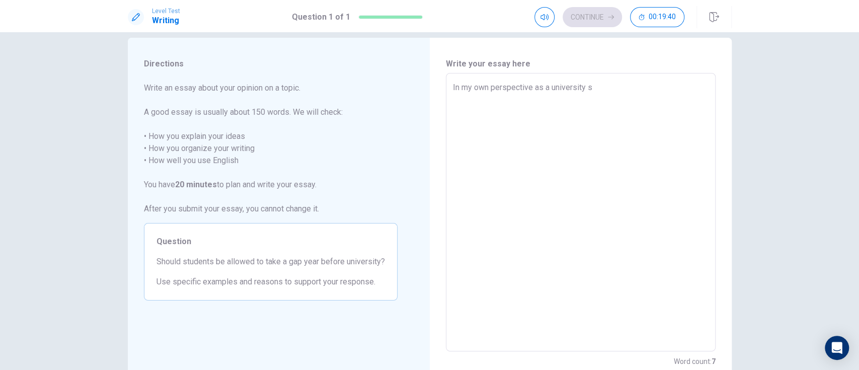
type textarea "x"
type textarea "In my own perspective as a university stu"
type textarea "x"
type textarea "In my own perspective as a university stud"
type textarea "x"
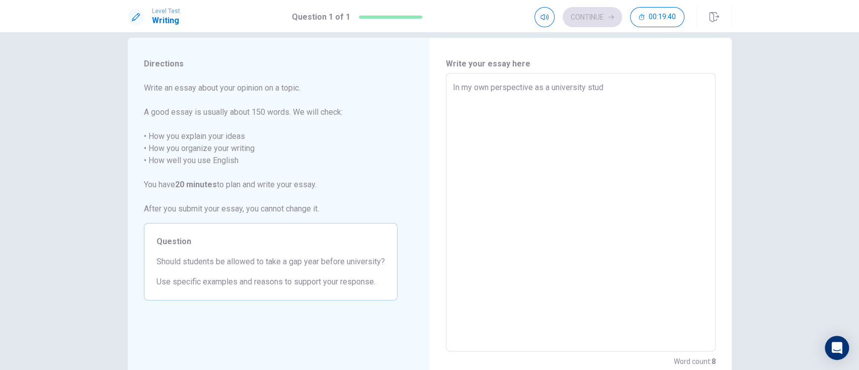
type textarea "In my own perspective as a university stude"
type textarea "x"
type textarea "In my own perspective as a university studen"
type textarea "x"
type textarea "In my own perspective as a university student"
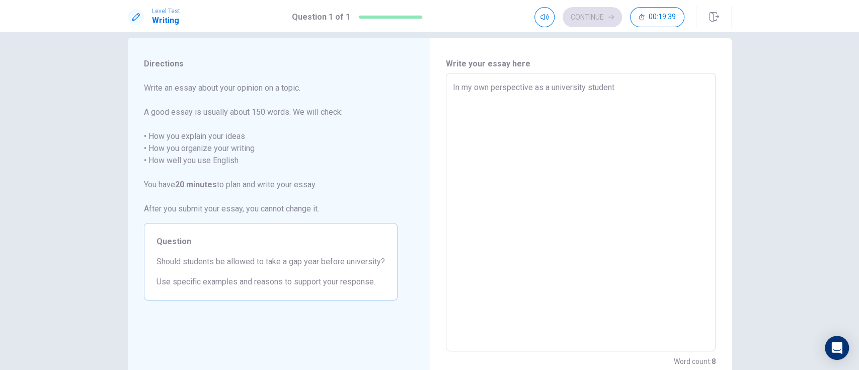
type textarea "x"
type textarea "In my own perspective as a university student,"
type textarea "x"
type textarea "In my own perspective as a university student,"
type textarea "x"
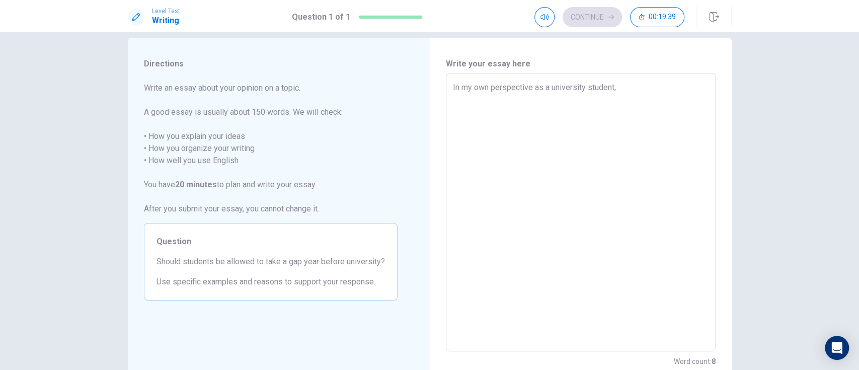
type textarea "In my own perspective as a university student, i"
type textarea "x"
type textarea "In my own perspective as a university student, it"
type textarea "x"
type textarea "In my own perspective as a university student, it"
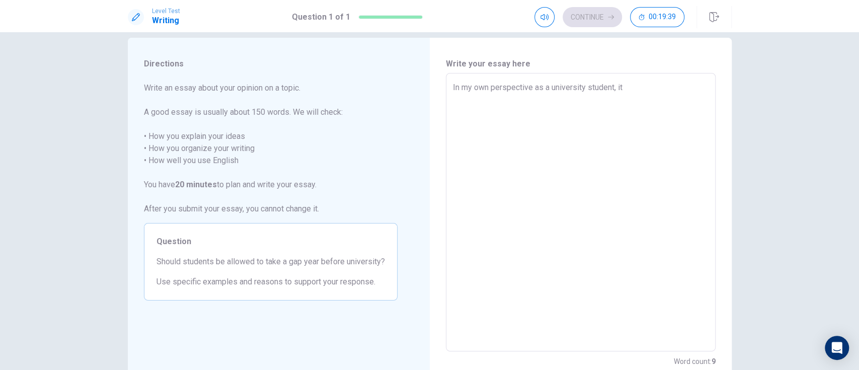
type textarea "x"
type textarea "In my own perspective as a university student, it w"
type textarea "x"
type textarea "In my own perspective as a university student, it wo"
type textarea "x"
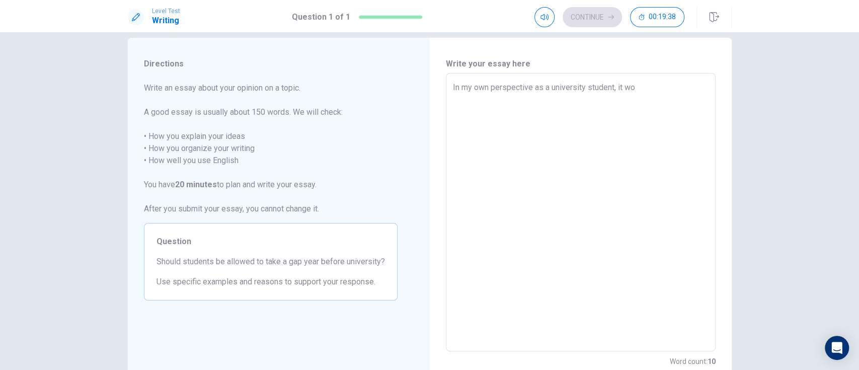
type textarea "In my own perspective as a university student, it wou"
type textarea "x"
type textarea "In my own perspective as a university student, it woul"
type textarea "x"
type textarea "In my own perspective as a university student, it would"
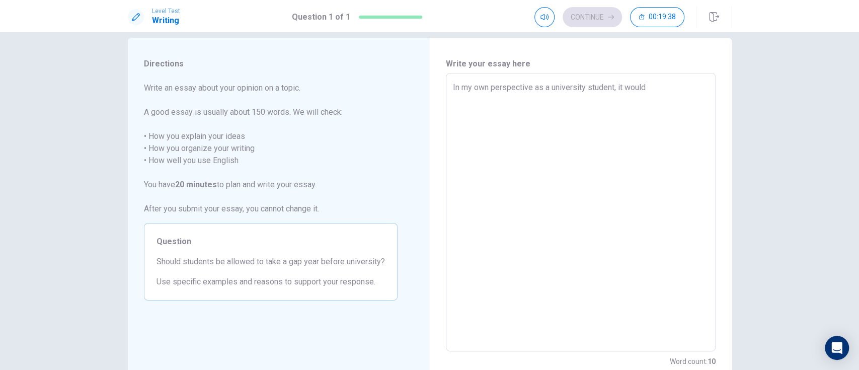
type textarea "x"
type textarea "In my own perspective as a university student, it would"
type textarea "x"
type textarea "In my own perspective as a university student, it would b"
type textarea "x"
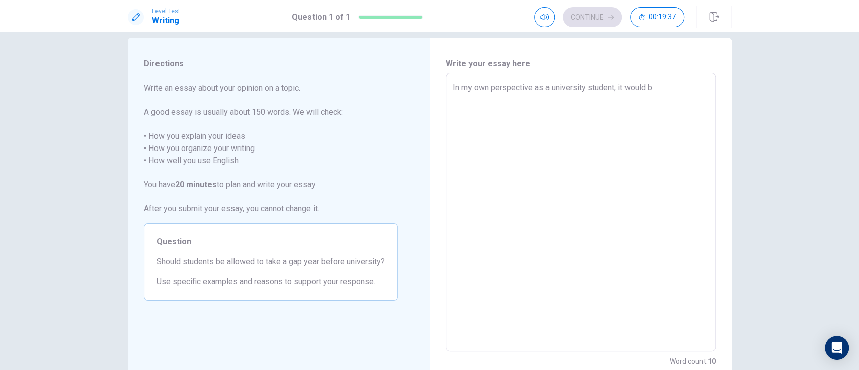
type textarea "In my own perspective as a university student, it would be"
type textarea "x"
type textarea "In my own perspective as a university student, it would be"
type textarea "x"
type textarea "In my own perspective as a university student, it would be"
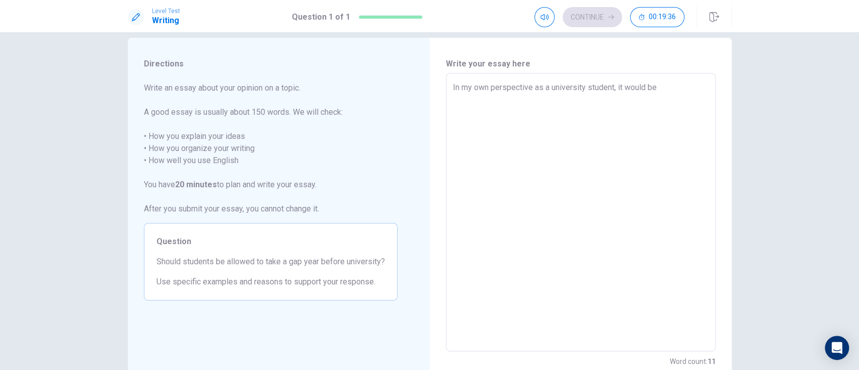
type textarea "x"
type textarea "In my own perspective as a university student, it would b"
type textarea "x"
type textarea "In my own perspective as a university student, it would"
type textarea "x"
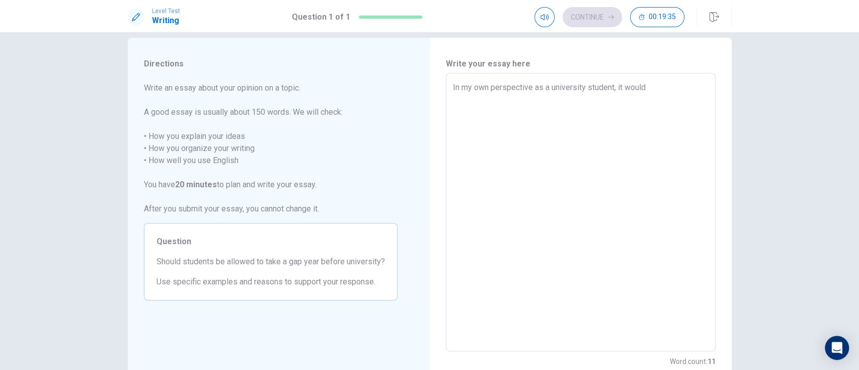
type textarea "In my own perspective as a university student, it would"
type textarea "x"
type textarea "In my own perspective as a university student, it woul"
type textarea "x"
type textarea "In my own perspective as a university student, it wou"
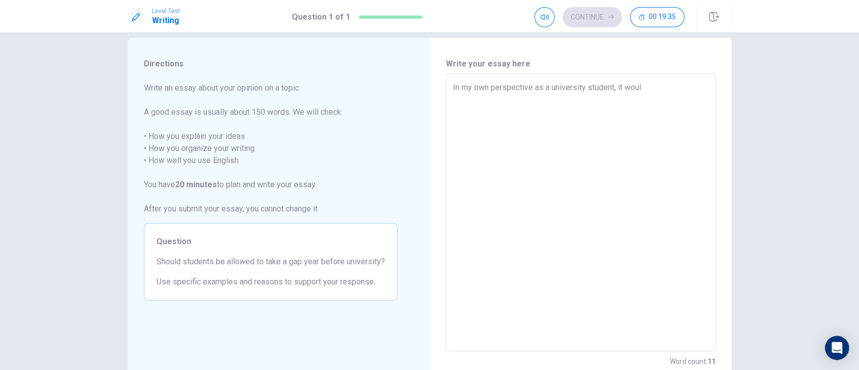
type textarea "x"
type textarea "In my own perspective as a university student, it w"
type textarea "x"
type textarea "In my own perspective as a university student, it"
type textarea "x"
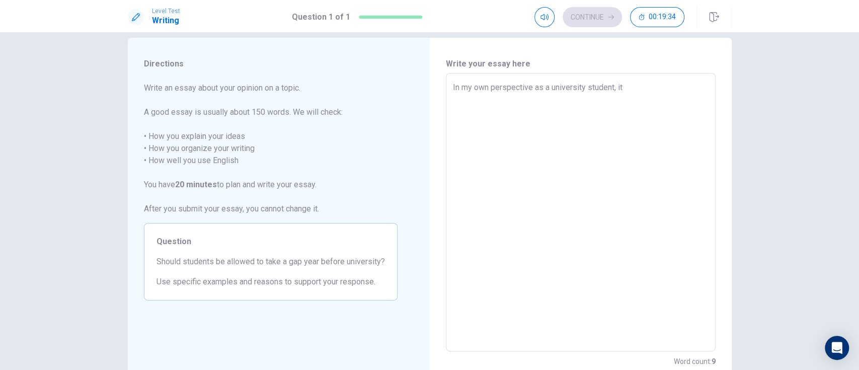
type textarea "In my own perspective as a university student, it"
type textarea "x"
type textarea "In my own perspective as a university student, i"
type textarea "x"
type textarea "In my own perspective as a university student,"
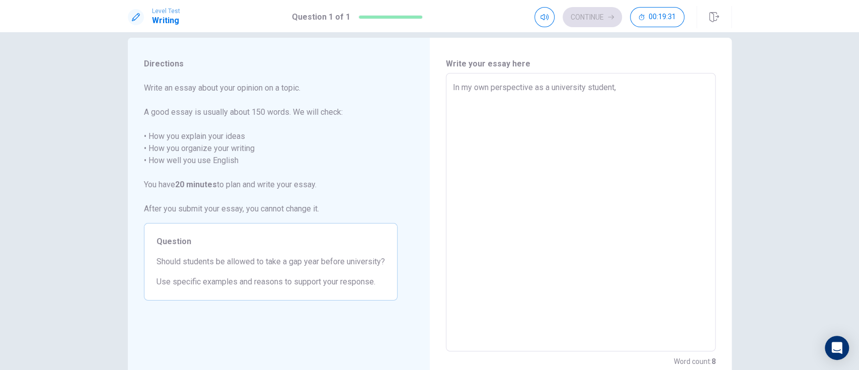
type textarea "x"
type textarea "In my own perspective as a university student, i"
type textarea "x"
type textarea "In my own perspective as a university student, it"
type textarea "x"
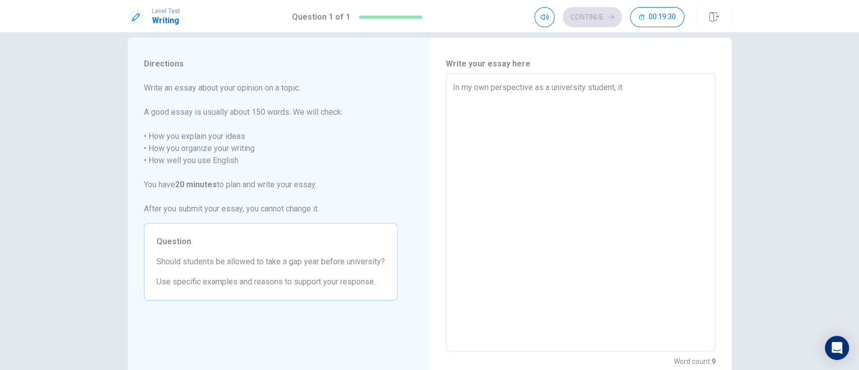
type textarea "In my own perspective as a university student, it"
type textarea "x"
type textarea "In my own perspective as a university student, it i"
type textarea "x"
type textarea "In my own perspective as a university student, it is"
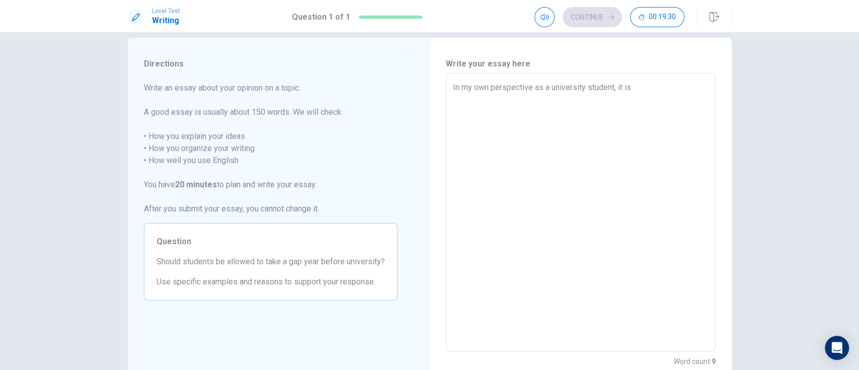
type textarea "x"
type textarea "In my own perspective as a university student, it is"
type textarea "x"
type textarea "In my own perspective as a university student, it is i"
type textarea "x"
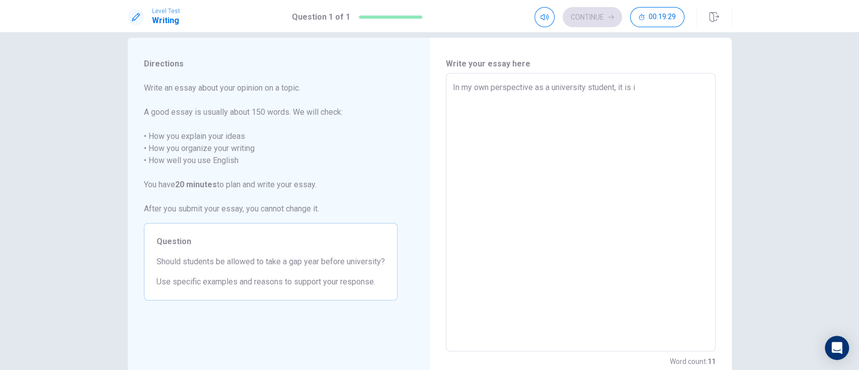
type textarea "In my own perspective as a university student, it is im"
type textarea "x"
type textarea "In my own perspective as a university student, it is imm"
type textarea "x"
type textarea "In my own perspective as a university student, it is imme"
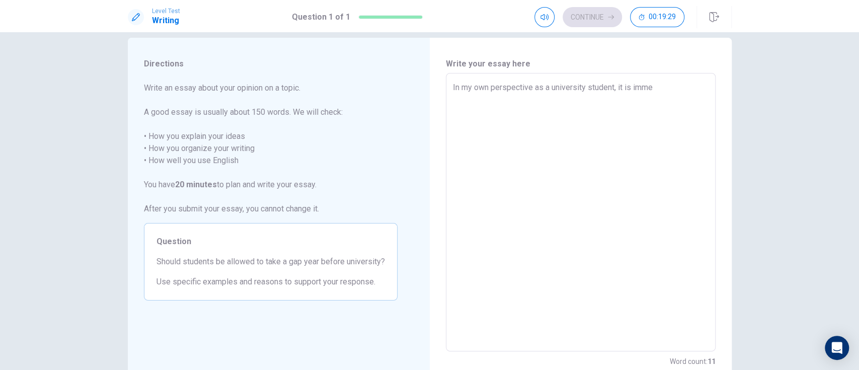
type textarea "x"
type textarea "In my own perspective as a university student, it is immen"
type textarea "x"
type textarea "In my own perspective as a university student, it is immens"
type textarea "x"
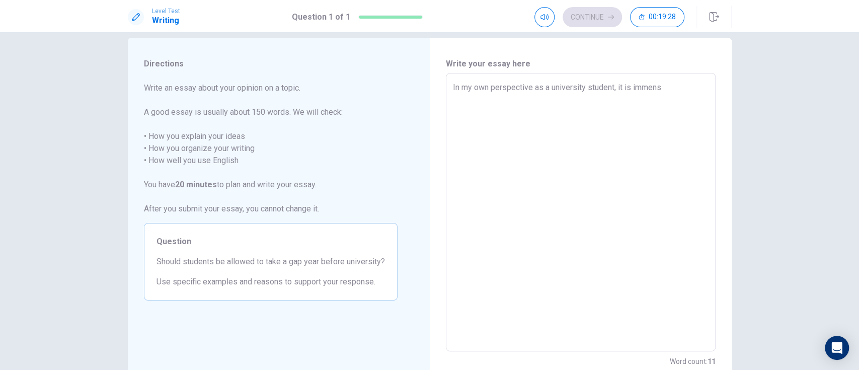
type textarea "In my own perspective as a university student, it is immense"
type textarea "x"
type textarea "In my own perspective as a university student, it is immens"
type textarea "x"
type textarea "In my own perspective as a university student, it is immen"
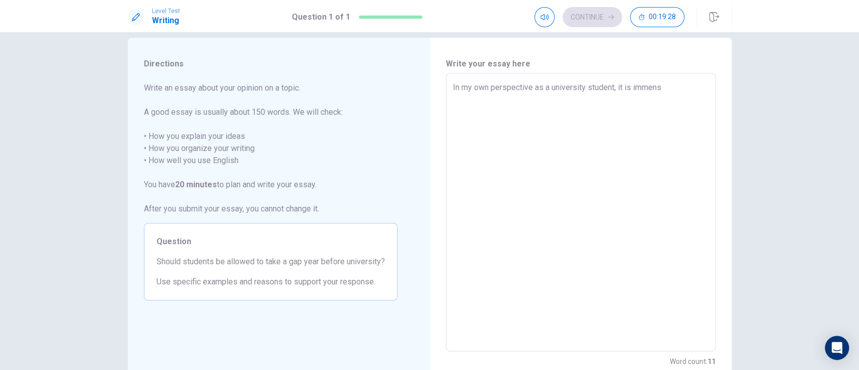
type textarea "x"
type textarea "In my own perspective as a university student, it is imme"
type textarea "x"
type textarea "In my own perspective as a university student, it is imm"
type textarea "x"
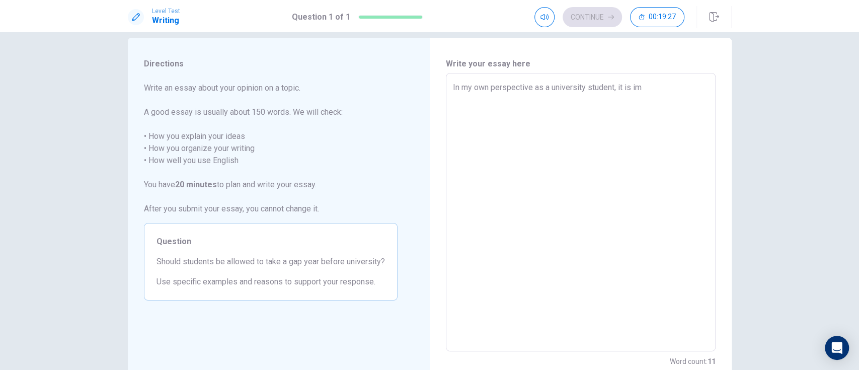
type textarea "In my own perspective as a university student, it is i"
type textarea "x"
type textarea "In my own perspective as a university student, it is"
type textarea "x"
type textarea "In my own perspective as a university student, it is"
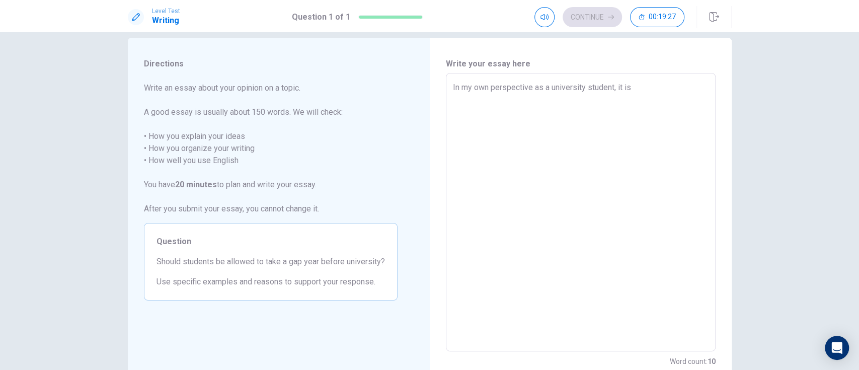
type textarea "x"
type textarea "In my own perspective as a university student, it i"
type textarea "x"
type textarea "In my own perspective as a university student, it"
type textarea "x"
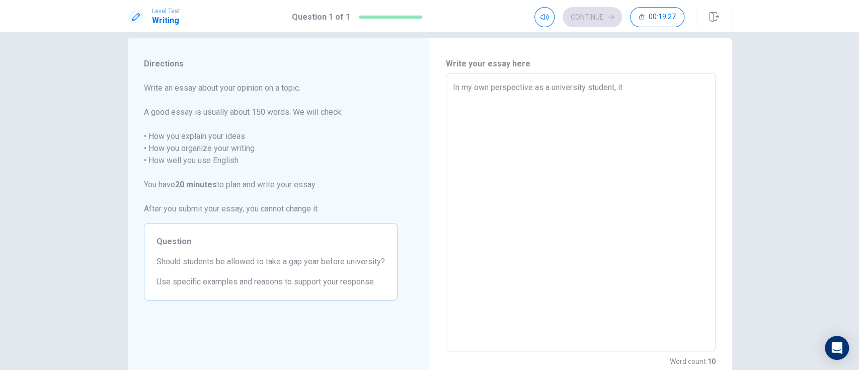
type textarea "In my own perspective as a university student, it"
type textarea "x"
type textarea "In my own perspective as a university student, i"
type textarea "x"
type textarea "In my own perspective as a university student,"
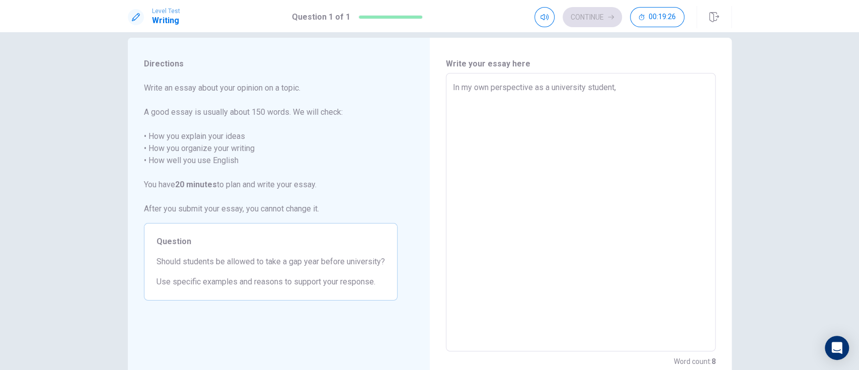
type textarea "x"
type textarea "In my own perspective as a university student, i"
type textarea "x"
type textarea "In my own perspective as a university student, it"
type textarea "x"
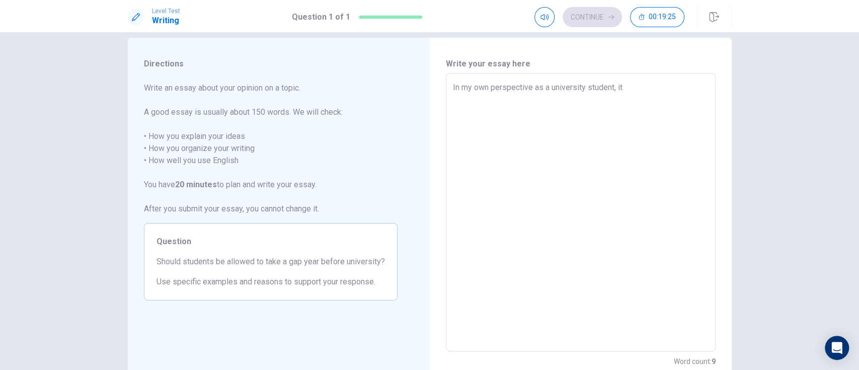
type textarea "In my own perspective as a university student, it"
type textarea "x"
type textarea "In my own perspective as a university student, it i"
type textarea "x"
type textarea "In my own perspective as a university student, it is"
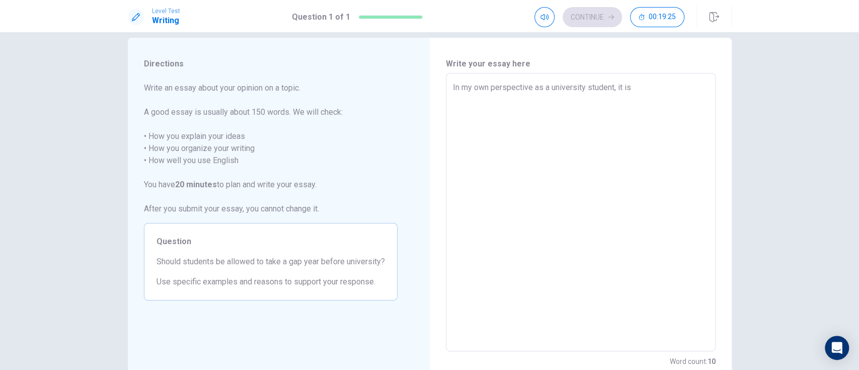
type textarea "x"
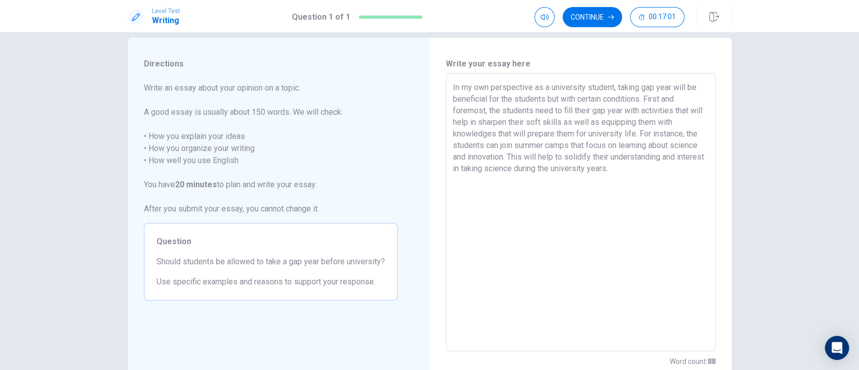
click at [644, 101] on textarea "In my own perspective as a university student, taking gap year will be benefici…" at bounding box center [581, 212] width 256 height 262
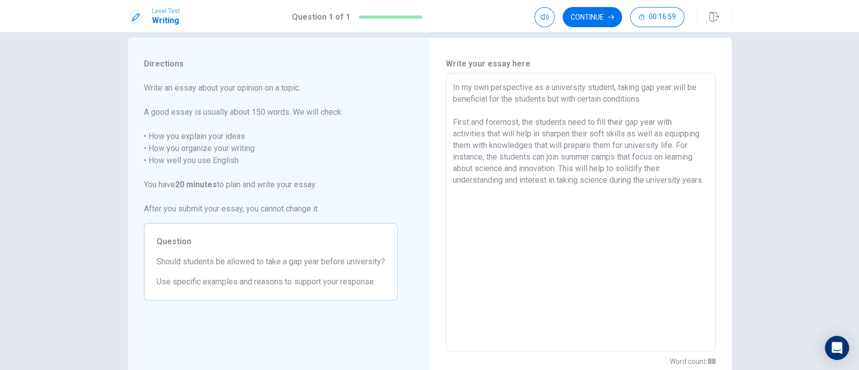
click at [653, 101] on textarea "In my own perspective as a university student, taking gap year will be benefici…" at bounding box center [581, 212] width 256 height 262
click at [542, 199] on textarea "In my own perspective as a university student, taking gap year will be benefici…" at bounding box center [581, 212] width 256 height 262
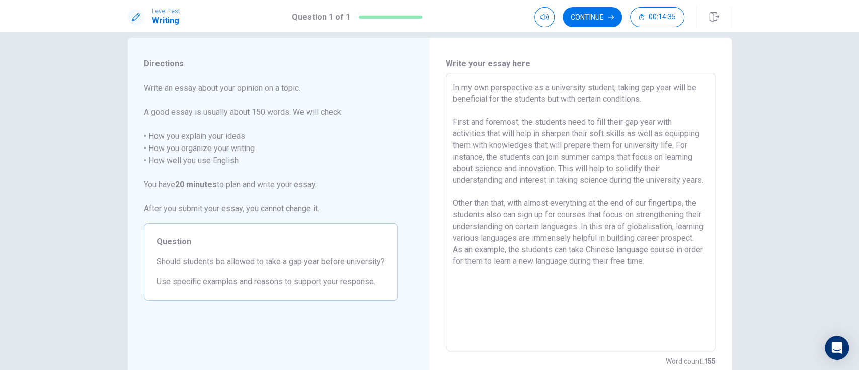
click at [552, 191] on textarea "In my own perspective as a university student, taking gap year will be benefici…" at bounding box center [581, 212] width 256 height 262
click at [593, 233] on textarea "In my own perspective as a university student, taking gap year will be benefici…" at bounding box center [581, 212] width 256 height 262
click at [594, 233] on textarea "In my own perspective as a university student, taking gap year will be benefici…" at bounding box center [581, 212] width 256 height 262
click at [479, 264] on textarea "In my own perspective as a university student, taking gap year will be benefici…" at bounding box center [581, 212] width 256 height 262
click at [494, 264] on textarea "In my own perspective as a university student, taking gap year will be benefici…" at bounding box center [581, 212] width 256 height 262
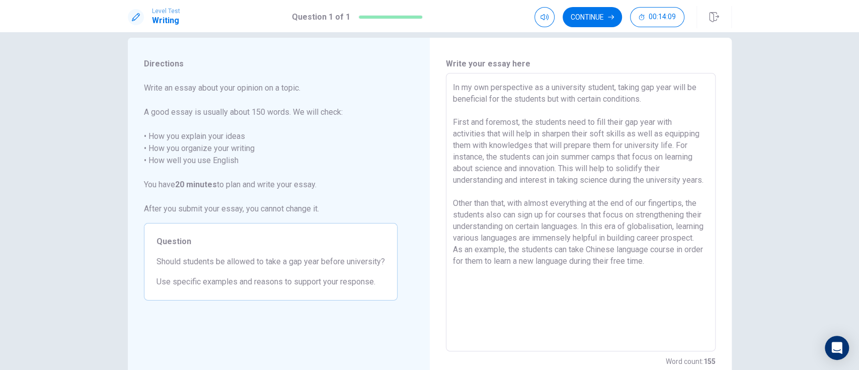
click at [543, 249] on textarea "In my own perspective as a university student, taking gap year will be benefici…" at bounding box center [581, 212] width 256 height 262
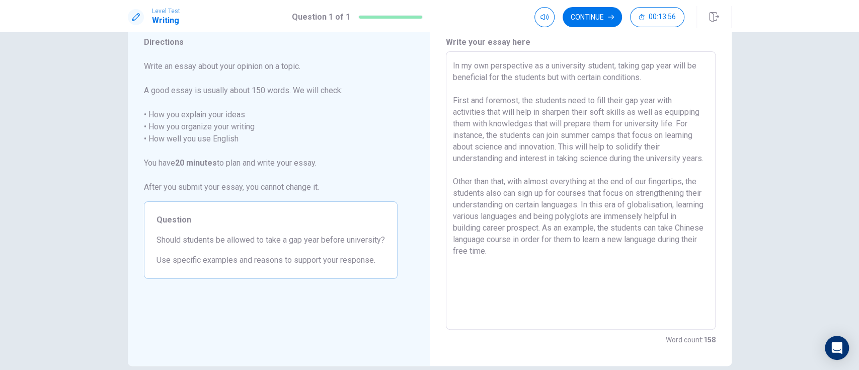
click at [612, 260] on textarea "In my own perspective as a university student, taking gap year will be benefici…" at bounding box center [581, 191] width 256 height 262
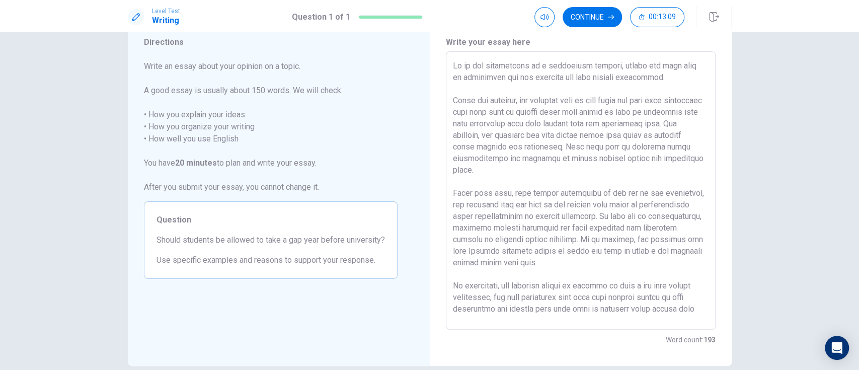
scroll to position [4, 0]
click at [499, 317] on textarea at bounding box center [581, 191] width 256 height 262
click at [660, 312] on textarea at bounding box center [581, 191] width 256 height 262
click at [595, 18] on button "Continue" at bounding box center [591, 17] width 59 height 20
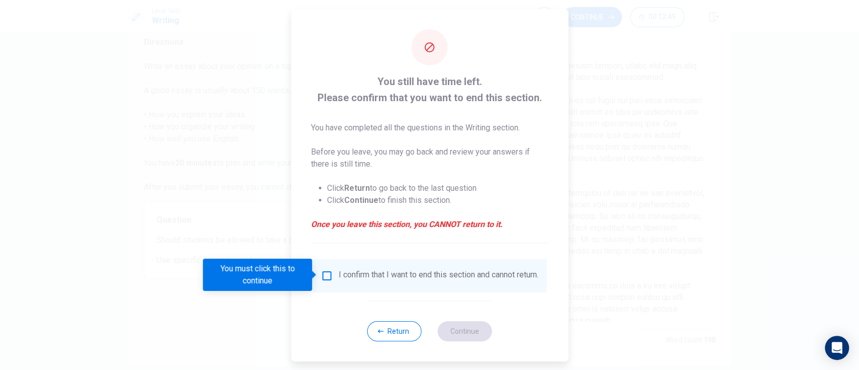
click at [359, 280] on div "I confirm that I want to end this section and cannot return." at bounding box center [438, 276] width 200 height 12
click at [334, 280] on div "I confirm that I want to end this section and cannot return." at bounding box center [429, 276] width 218 height 12
click at [326, 278] on input "You must click this to continue" at bounding box center [326, 276] width 12 height 12
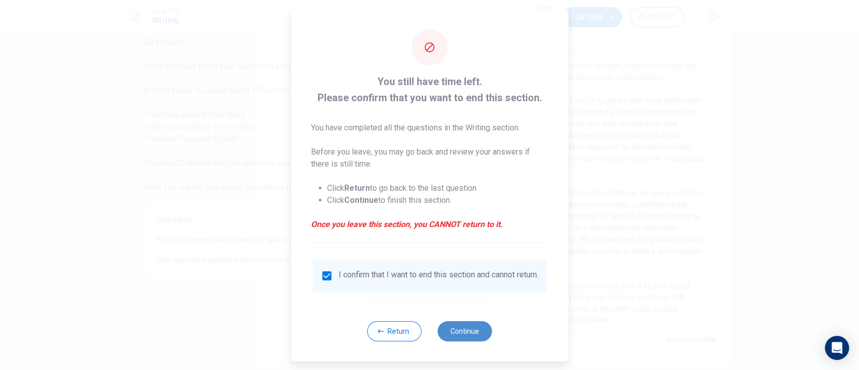
click at [449, 340] on button "Continue" at bounding box center [465, 331] width 54 height 20
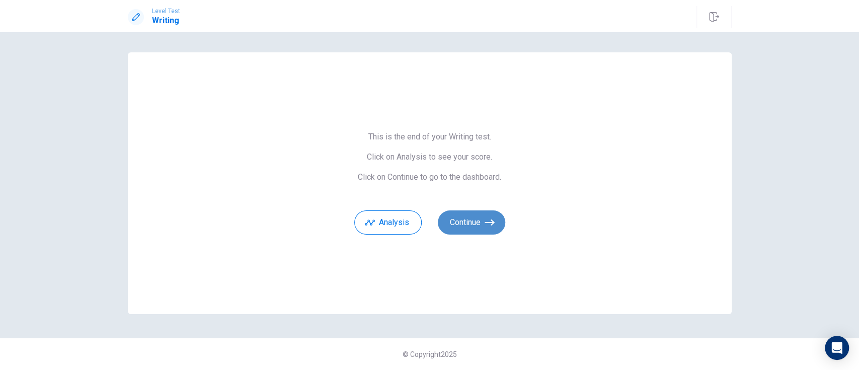
click at [494, 233] on button "Continue" at bounding box center [471, 222] width 67 height 24
